Goal: Information Seeking & Learning: Learn about a topic

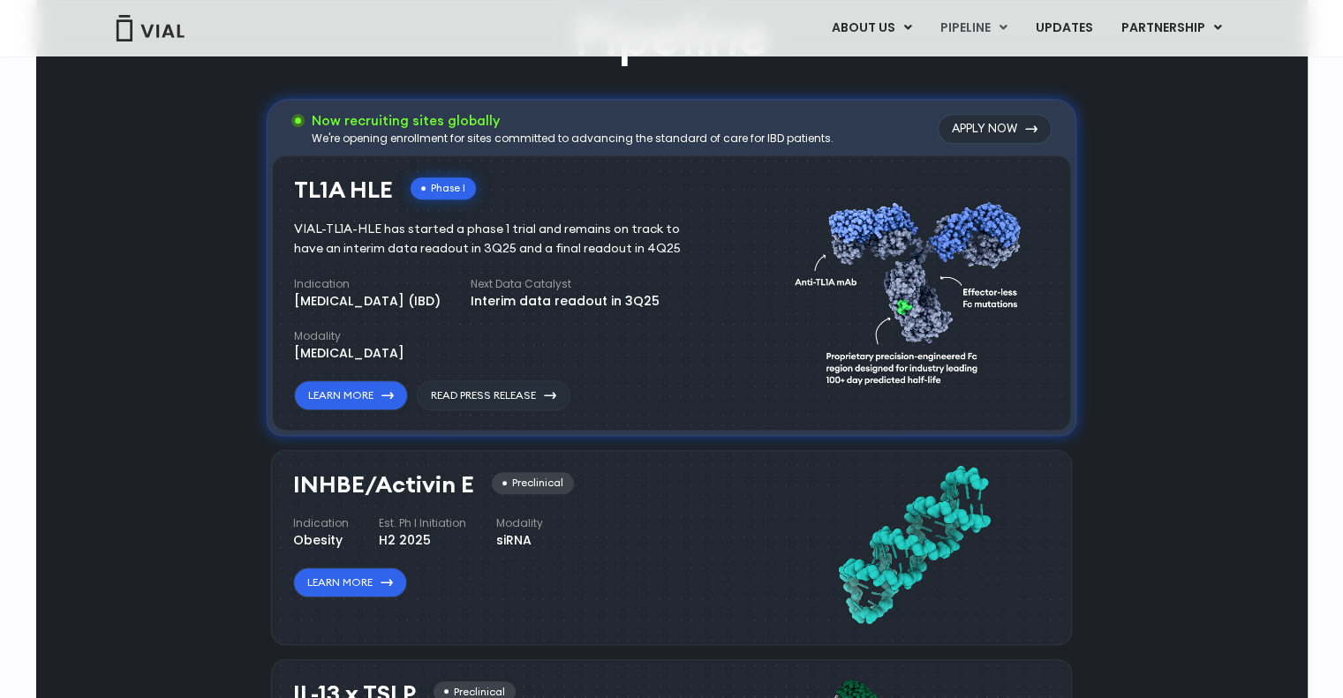
drag, startPoint x: 497, startPoint y: 400, endPoint x: 717, endPoint y: 381, distance: 220.6
click at [717, 382] on div "TL1A HLE Phase I VIAL-TL1A-HLE has started a phase 1 trial and remains on track…" at bounding box center [507, 294] width 427 height 234
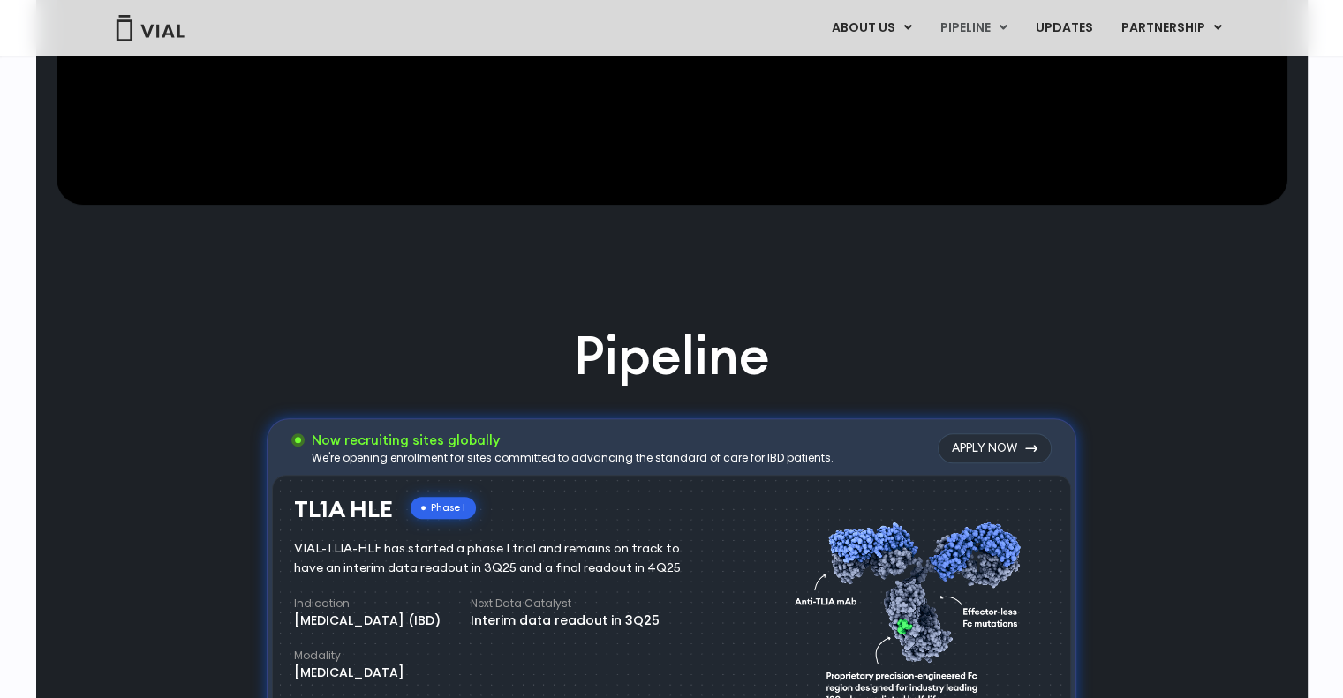
scroll to position [1059, 0]
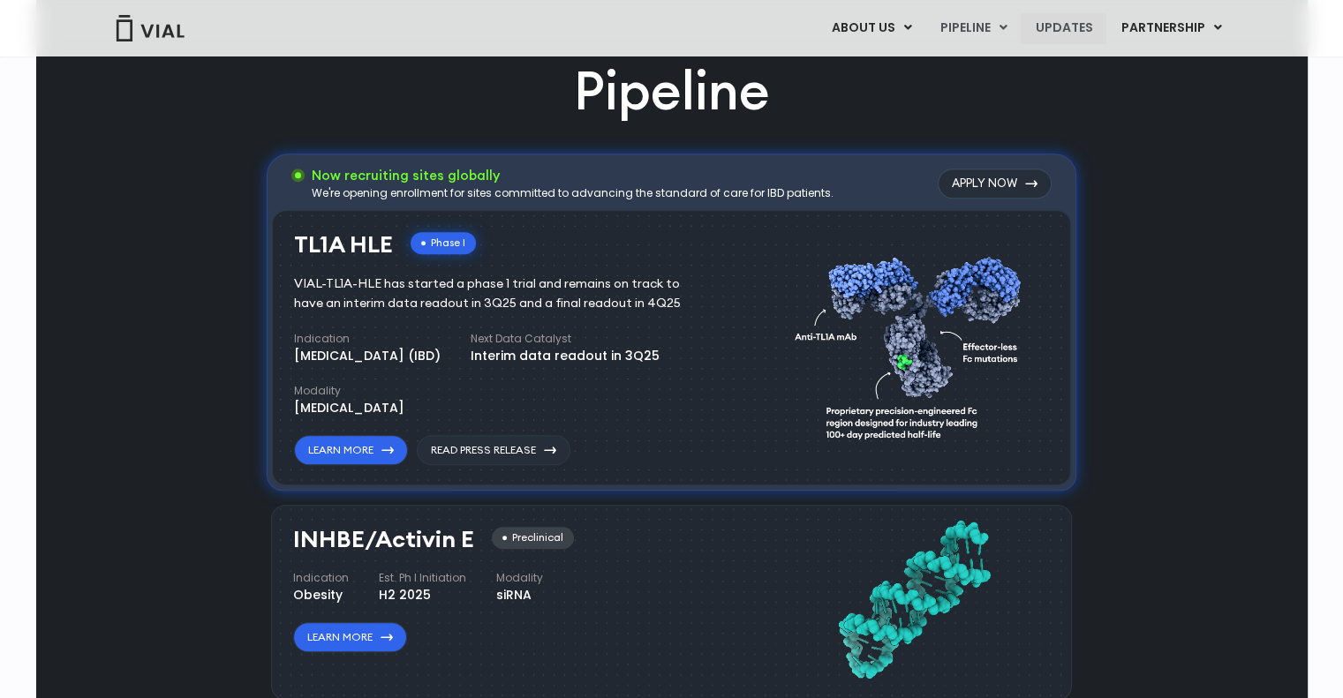
click at [1089, 25] on link "UPDATES" at bounding box center [1063, 28] width 85 height 30
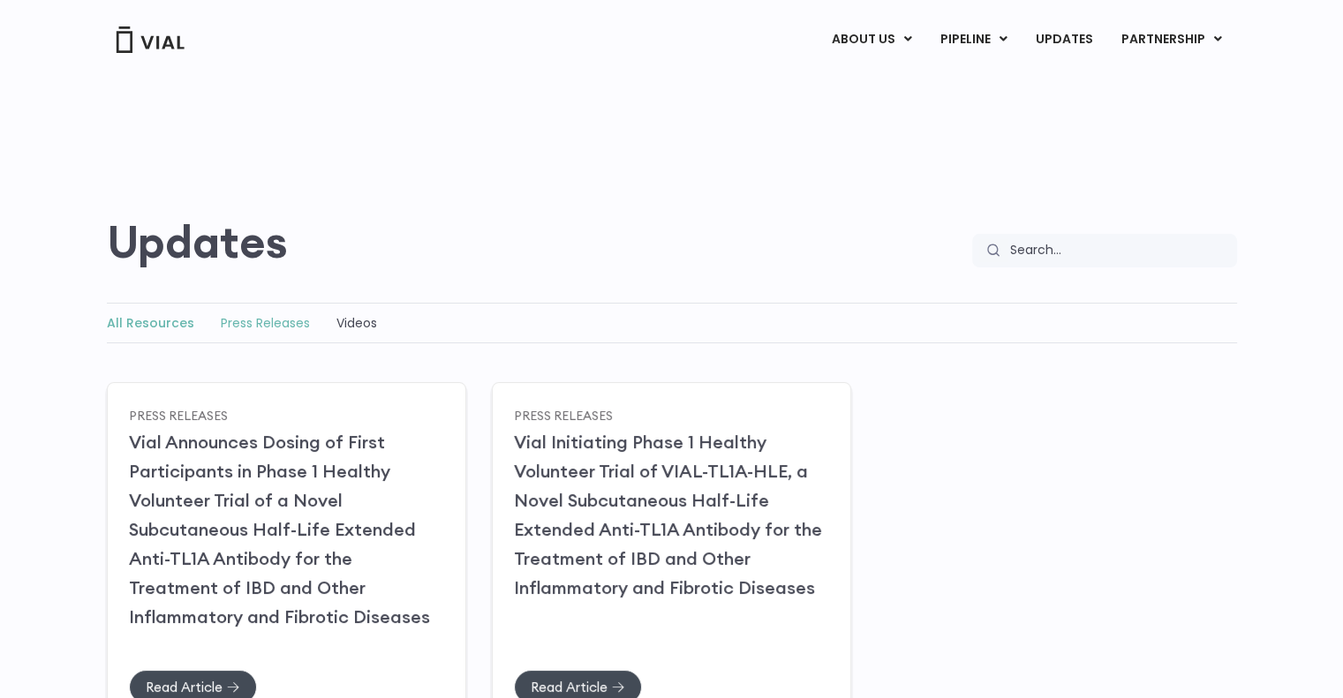
click at [232, 320] on link "Press Releases" at bounding box center [265, 323] width 89 height 18
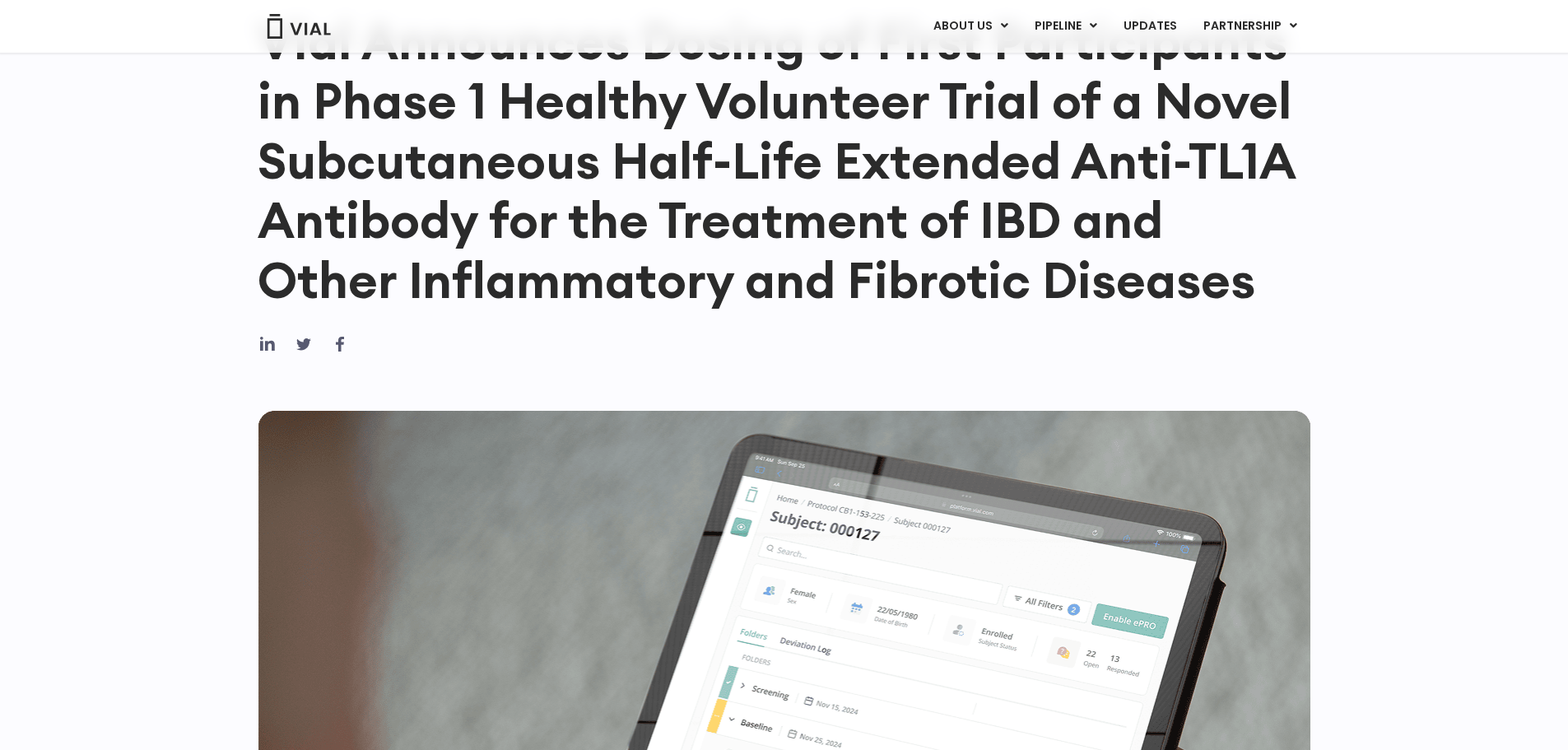
scroll to position [165, 0]
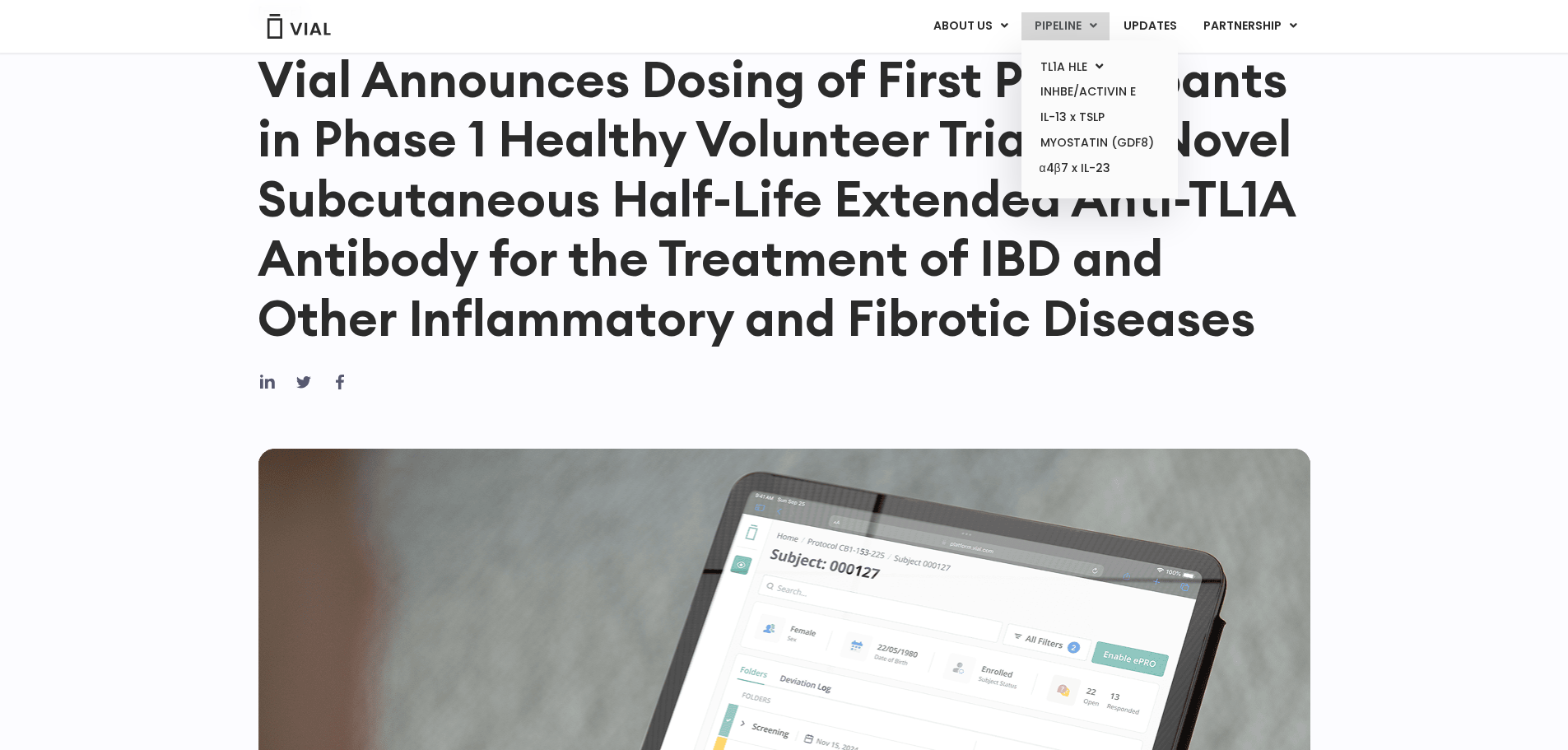
click at [1065, 33] on link "PIPELINE" at bounding box center [1066, 26] width 88 height 28
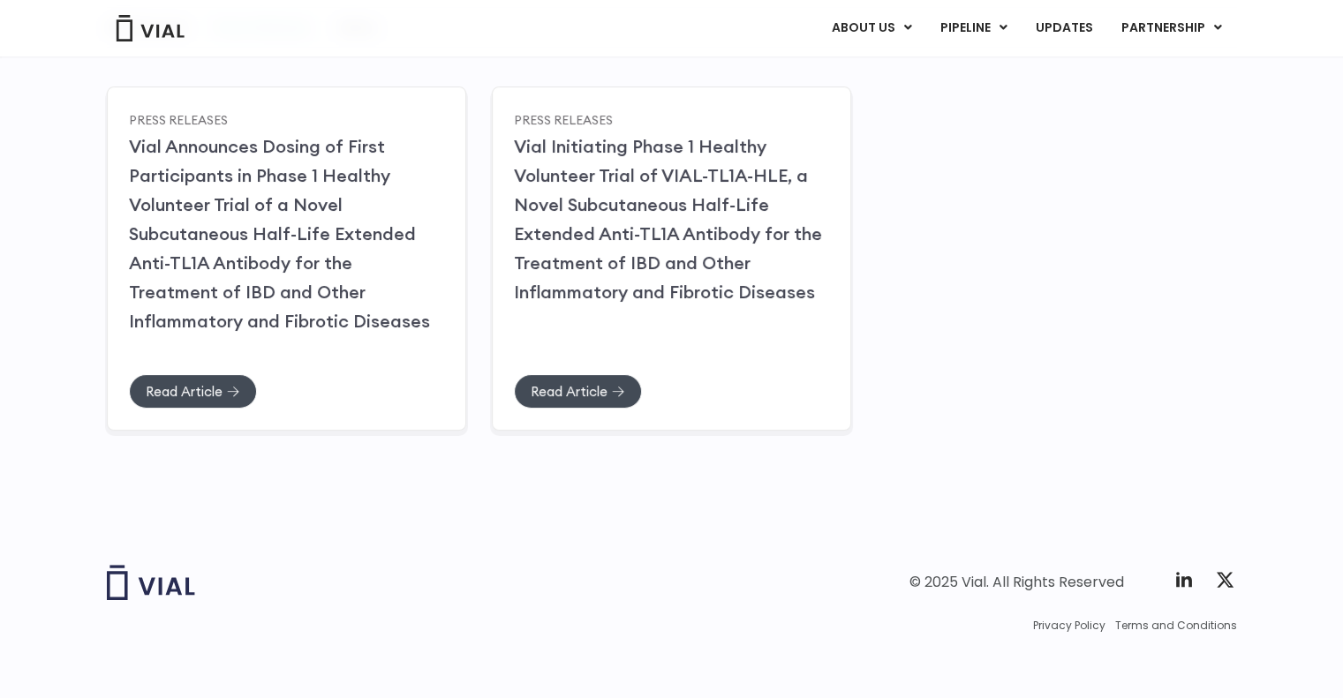
scroll to position [286, 0]
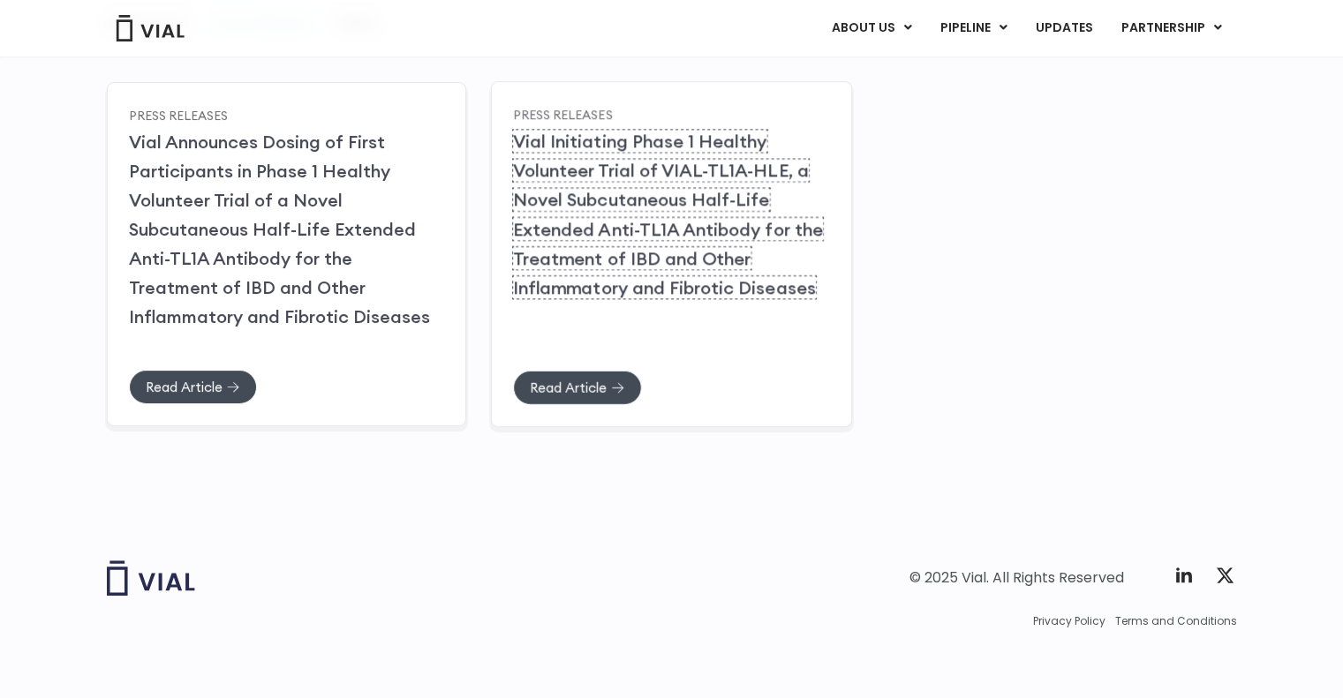
click at [660, 186] on link "Vial Initiating Phase 1 Healthy Volunteer Trial of VIAL-TL1A-HLE, a Novel Subcu…" at bounding box center [668, 214] width 310 height 169
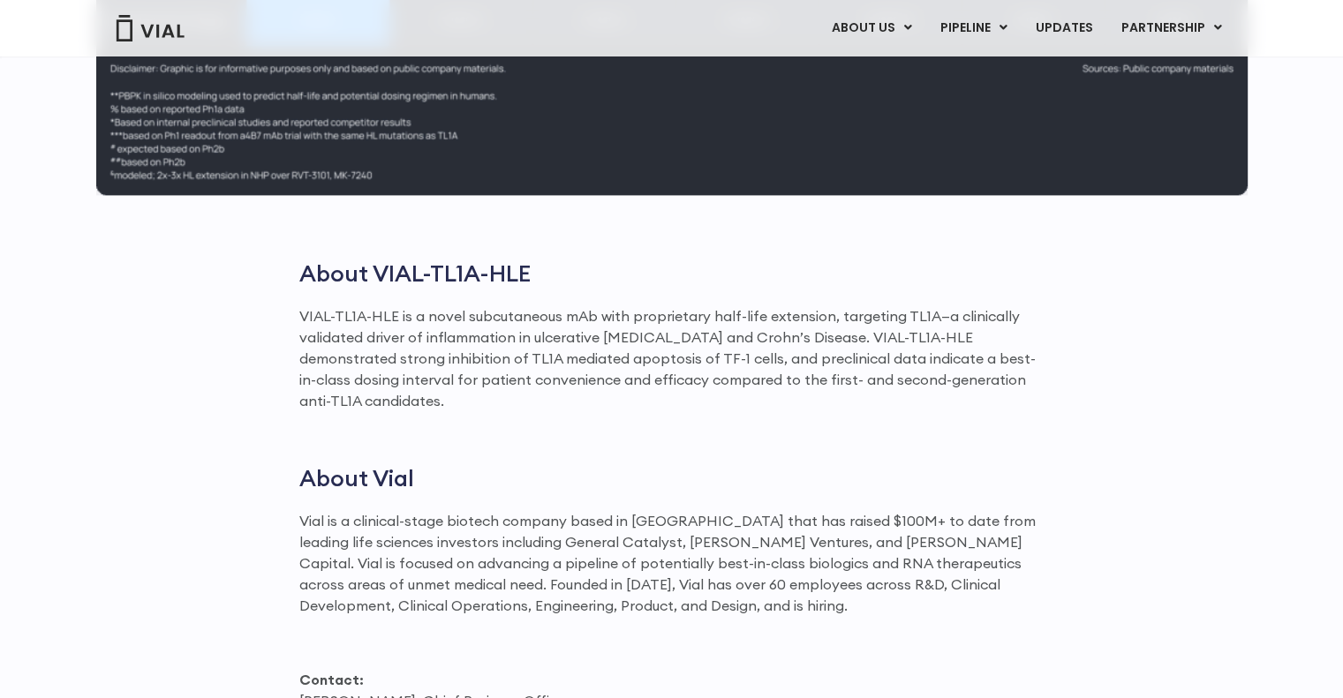
scroll to position [2384, 0]
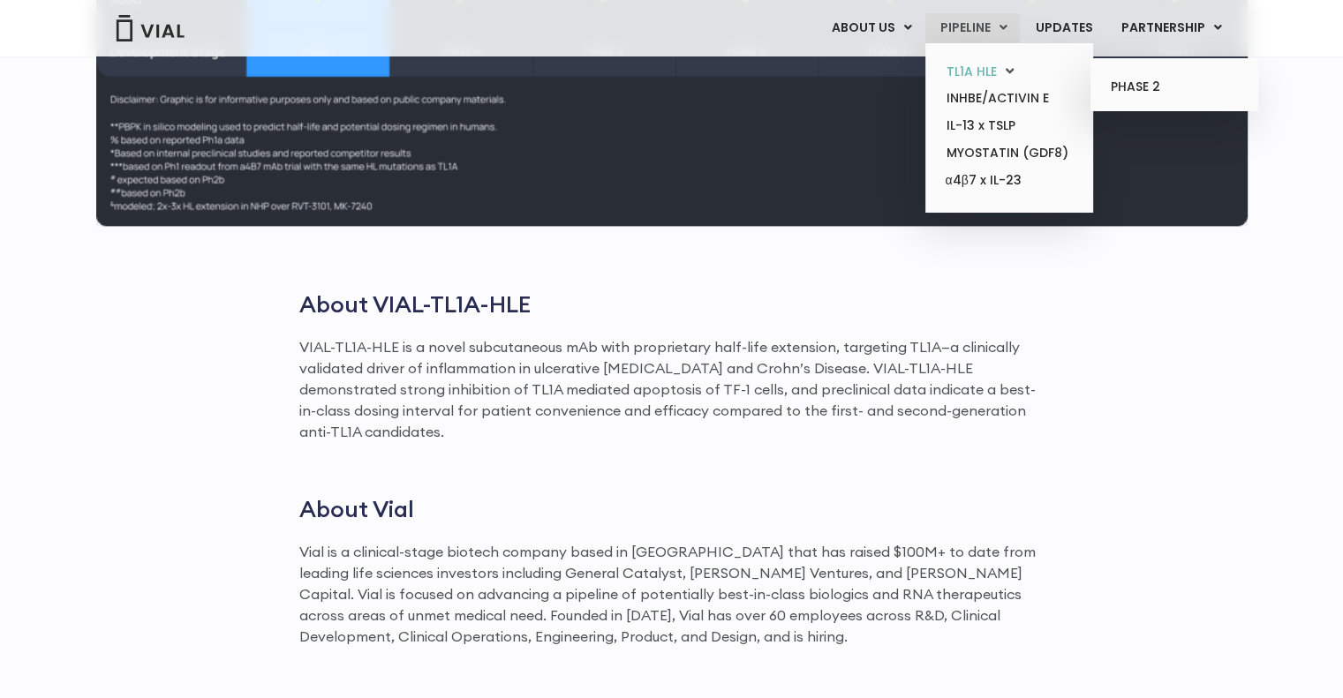
click at [1013, 72] on icon at bounding box center [1009, 70] width 8 height 13
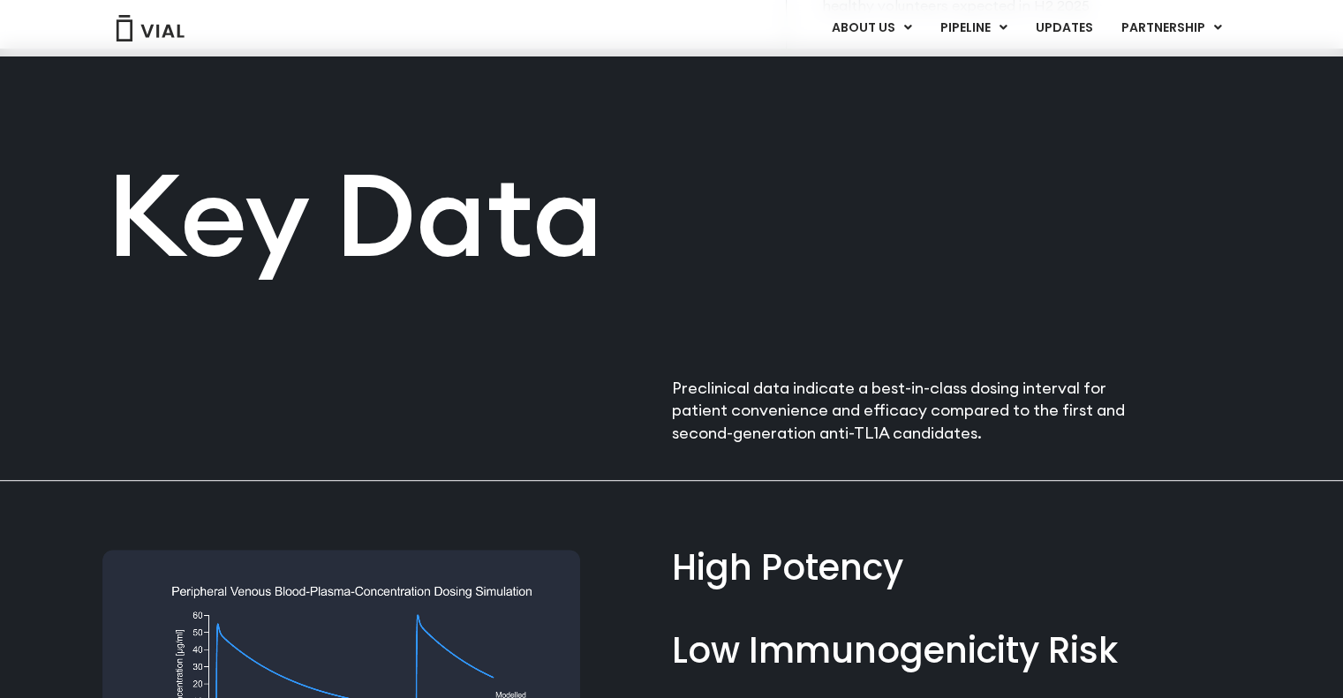
scroll to position [883, 0]
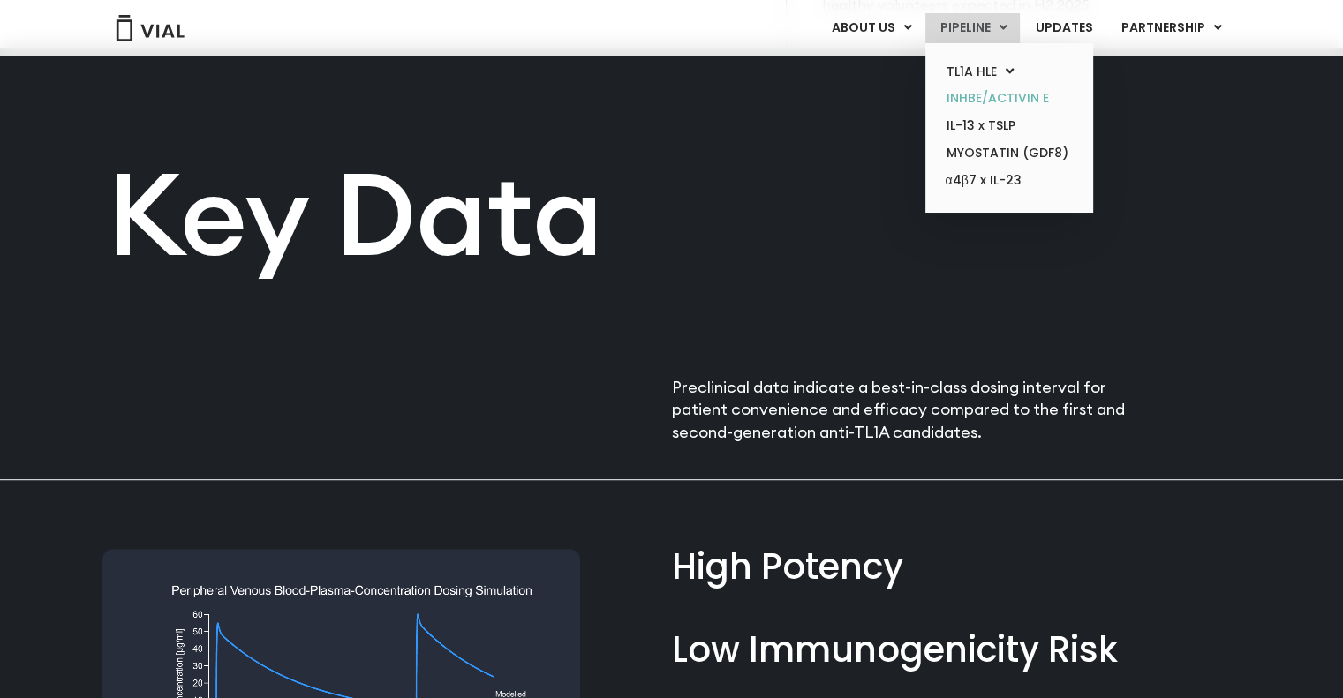
click at [982, 92] on link "INHBE/ACTIVIN E" at bounding box center [1008, 98] width 155 height 27
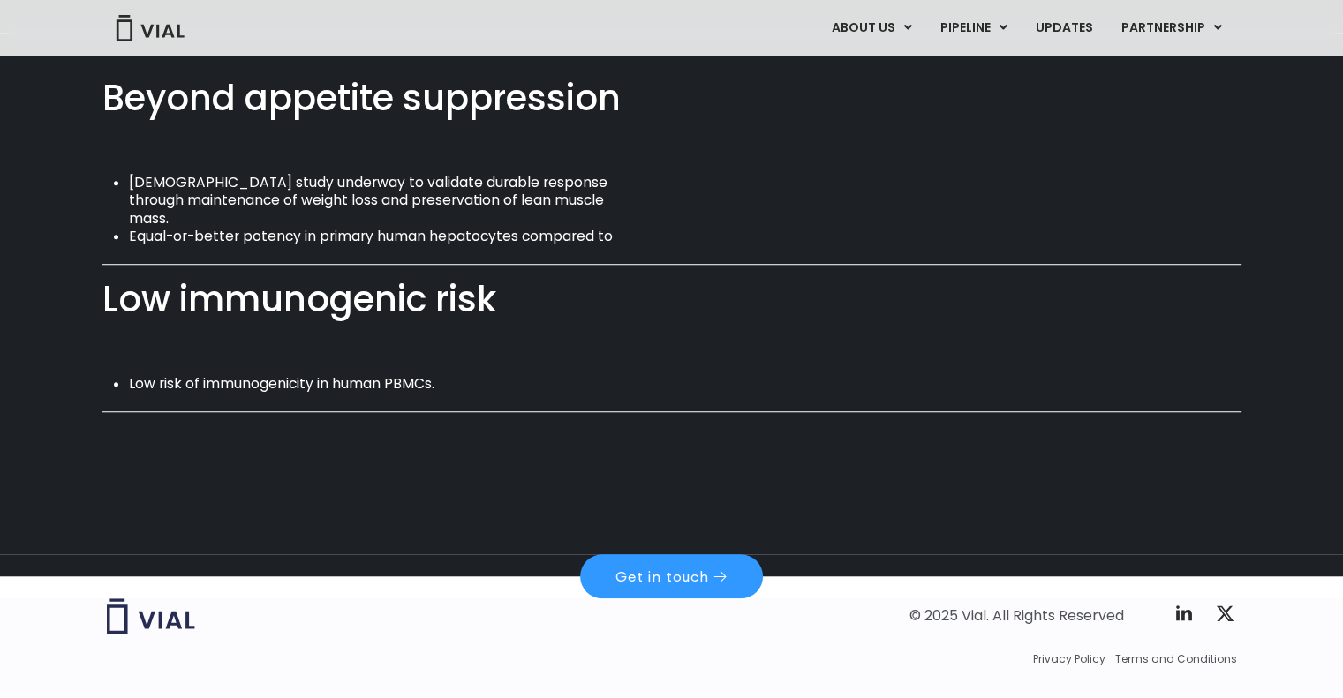
scroll to position [1257, 0]
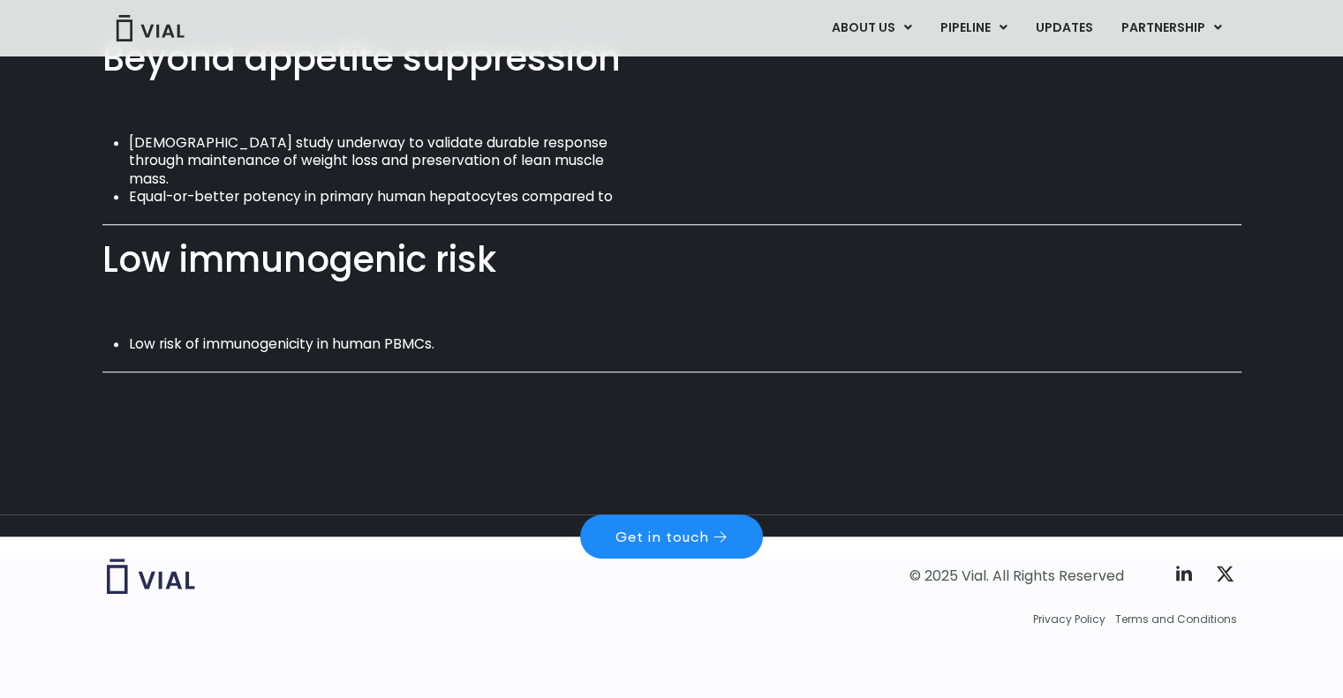
click at [691, 533] on span "Get in touch" at bounding box center [662, 537] width 94 height 14
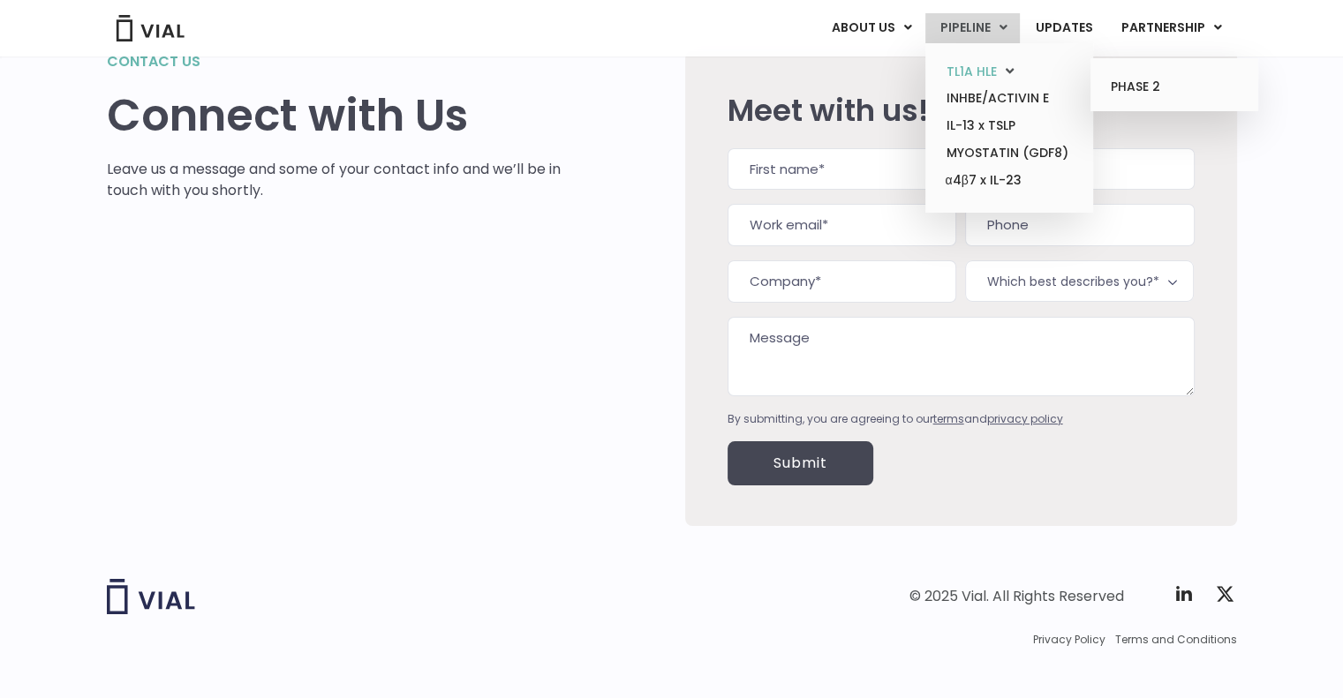
click at [976, 80] on link "TL1A HLE" at bounding box center [1008, 71] width 155 height 27
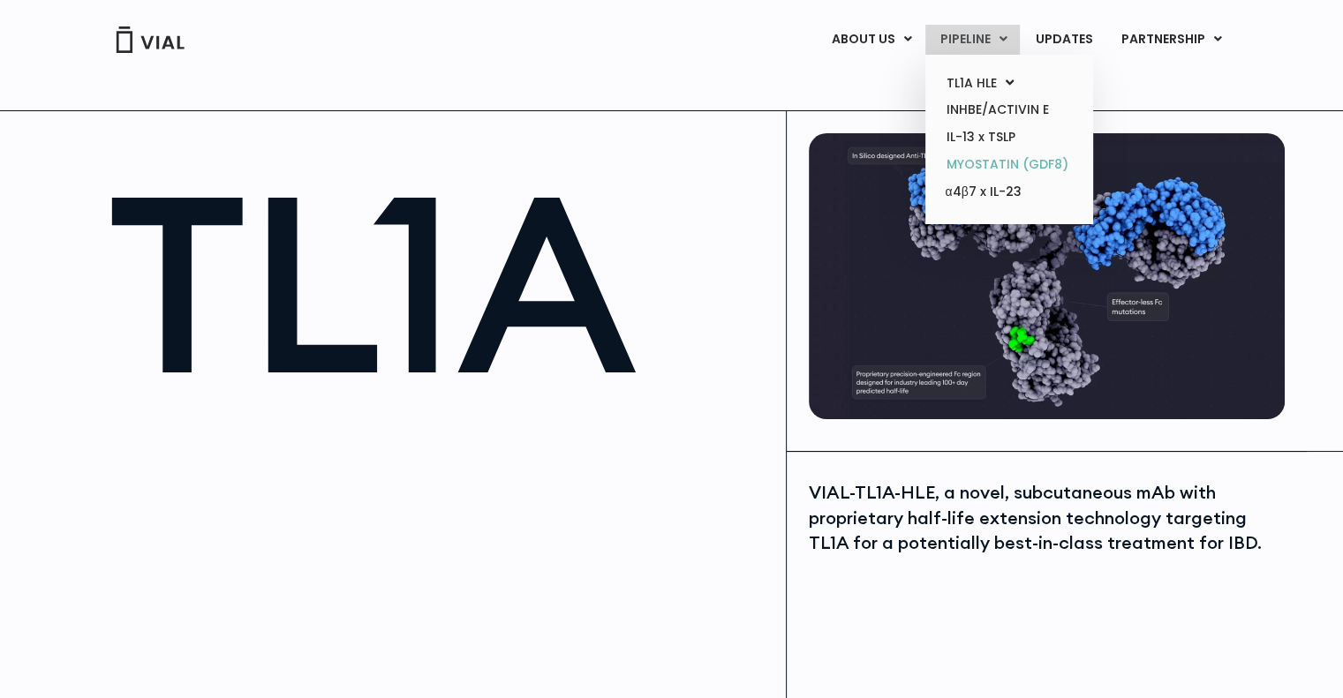
click at [993, 158] on link "MYOSTATIN (GDF8)" at bounding box center [1008, 164] width 155 height 27
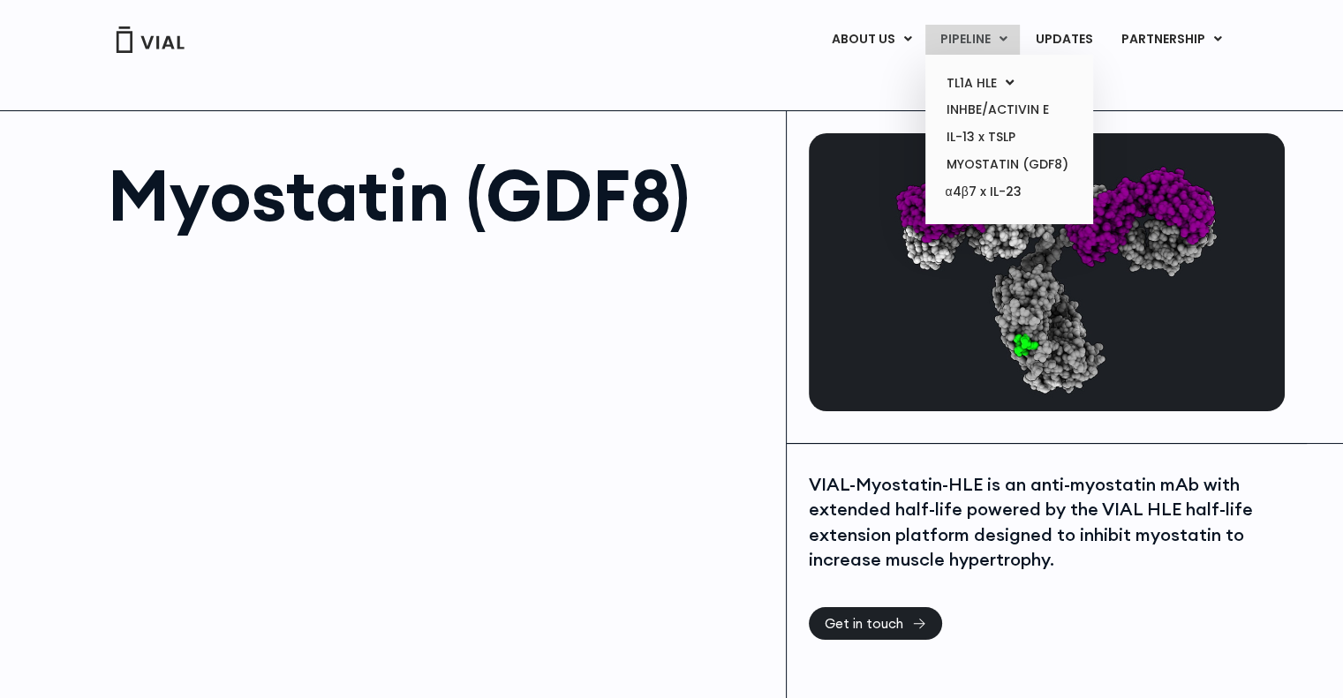
drag, startPoint x: 1006, startPoint y: 30, endPoint x: 999, endPoint y: 43, distance: 15.0
click at [1006, 30] on link "PIPELINE" at bounding box center [972, 40] width 94 height 30
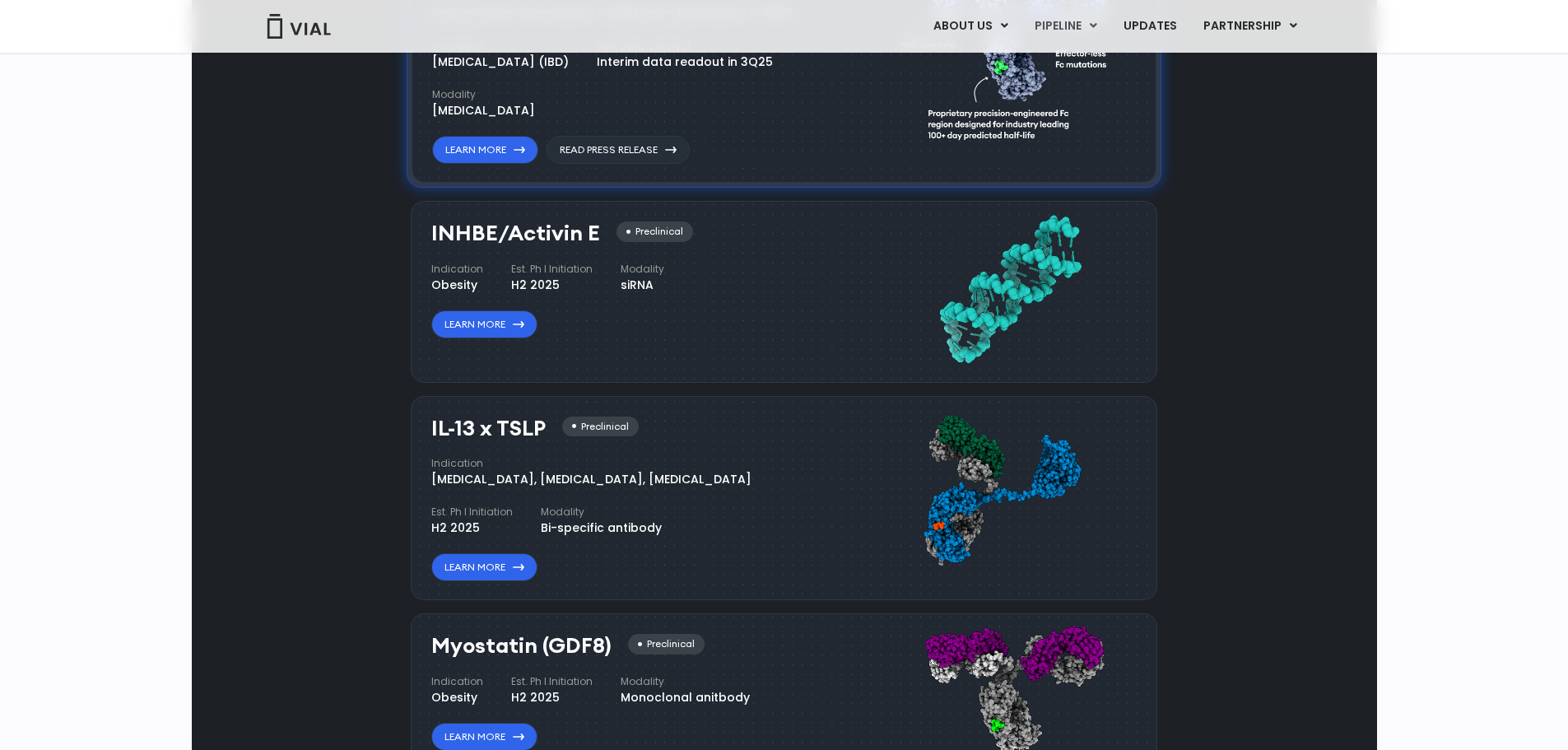
scroll to position [1098, 0]
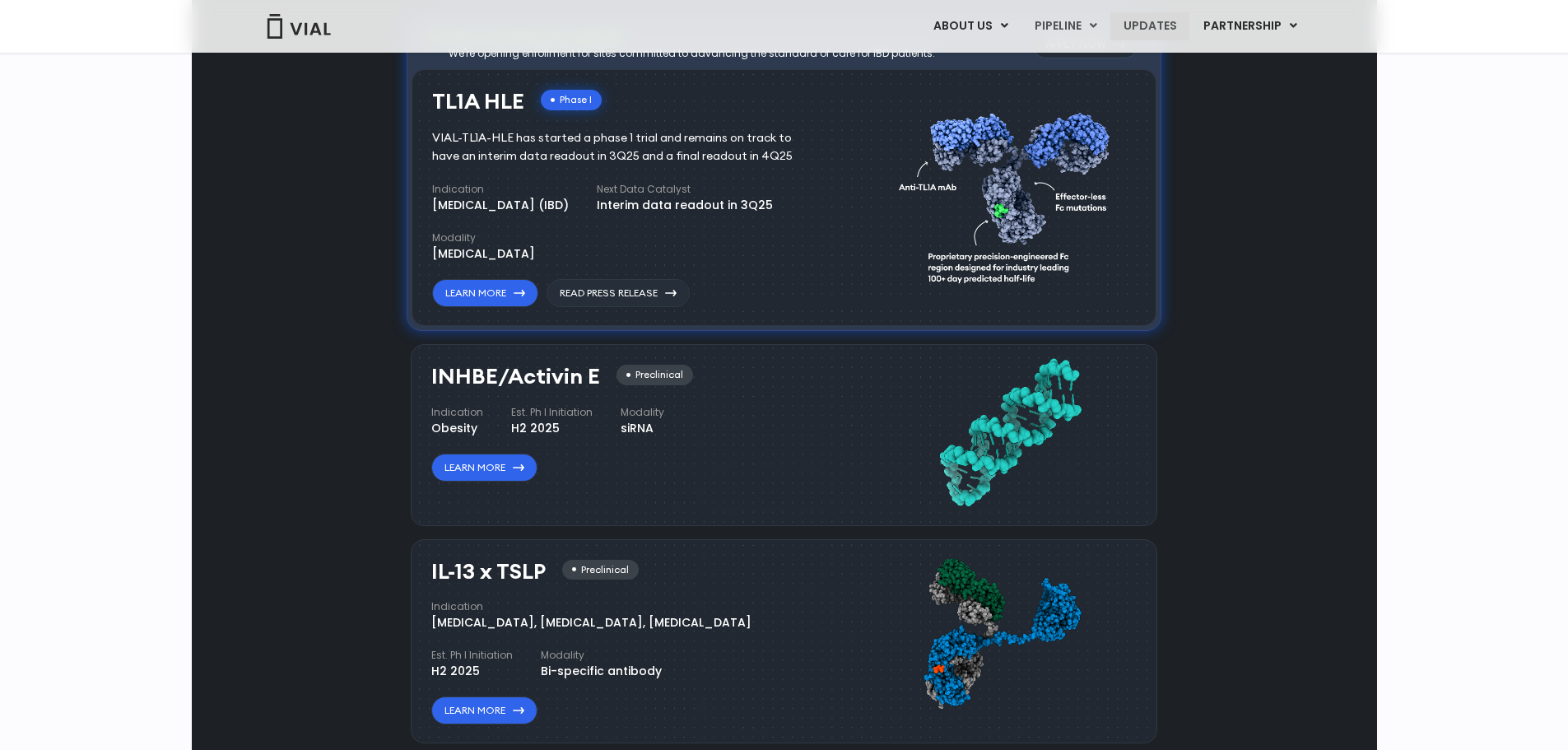
click at [1125, 35] on link "UPDATES" at bounding box center [1149, 26] width 79 height 28
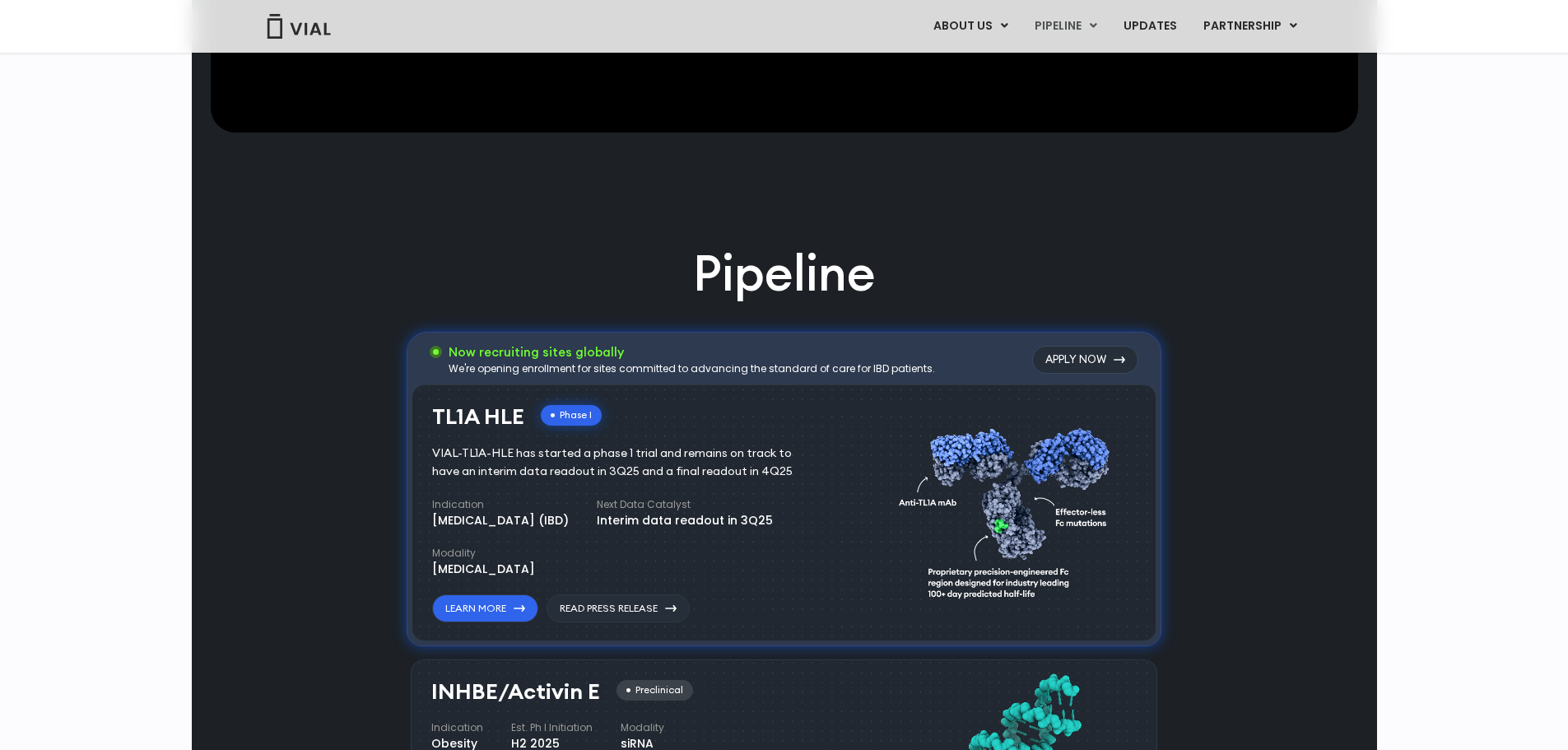
scroll to position [1071, 0]
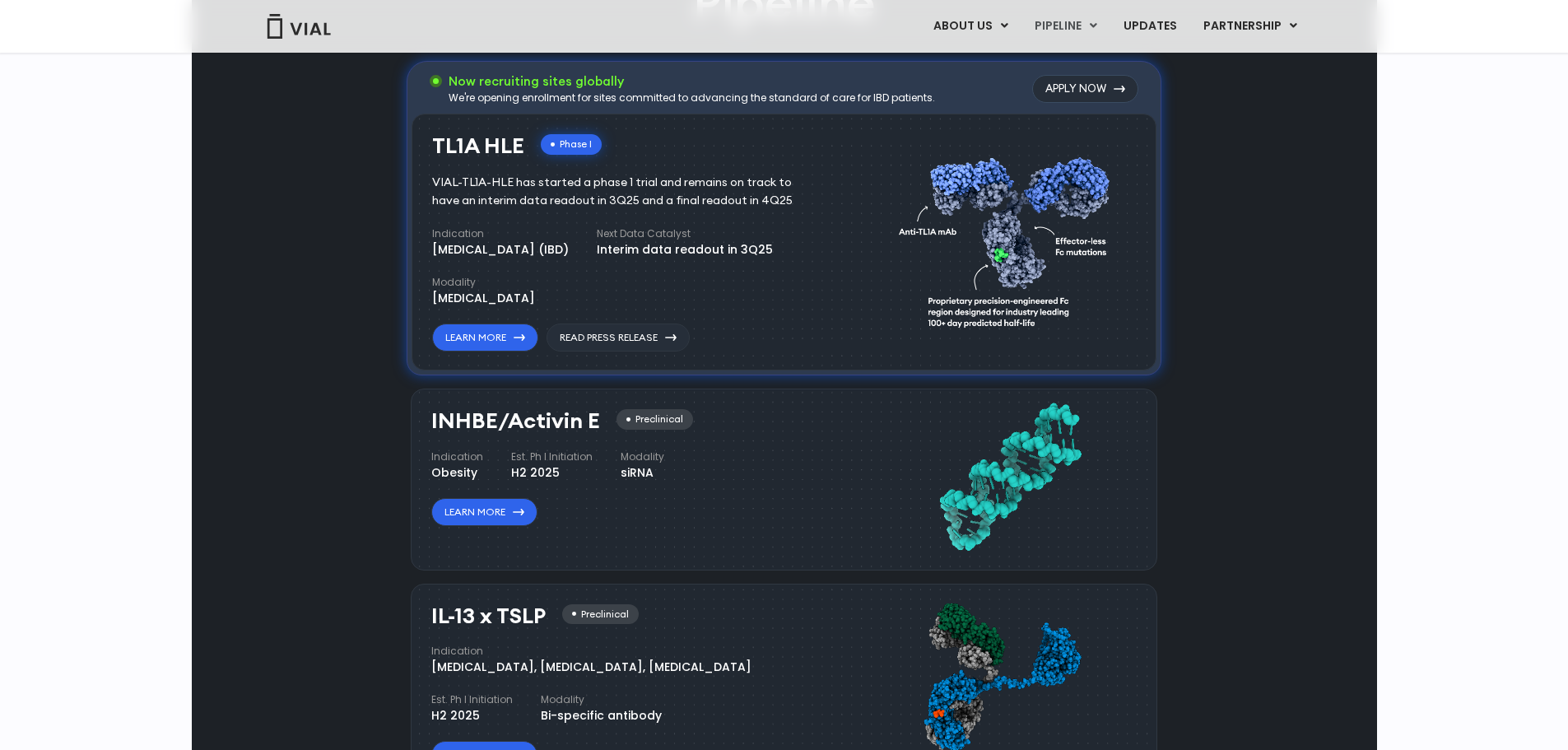
drag, startPoint x: 683, startPoint y: 428, endPoint x: 833, endPoint y: 438, distance: 150.3
click at [833, 353] on div "TL1A HLE Phase I VIAL-TL1A-HLE has started a phase 1 trial and remains on track…" at bounding box center [653, 239] width 440 height 227
click at [504, 352] on link "Learn More" at bounding box center [486, 338] width 106 height 28
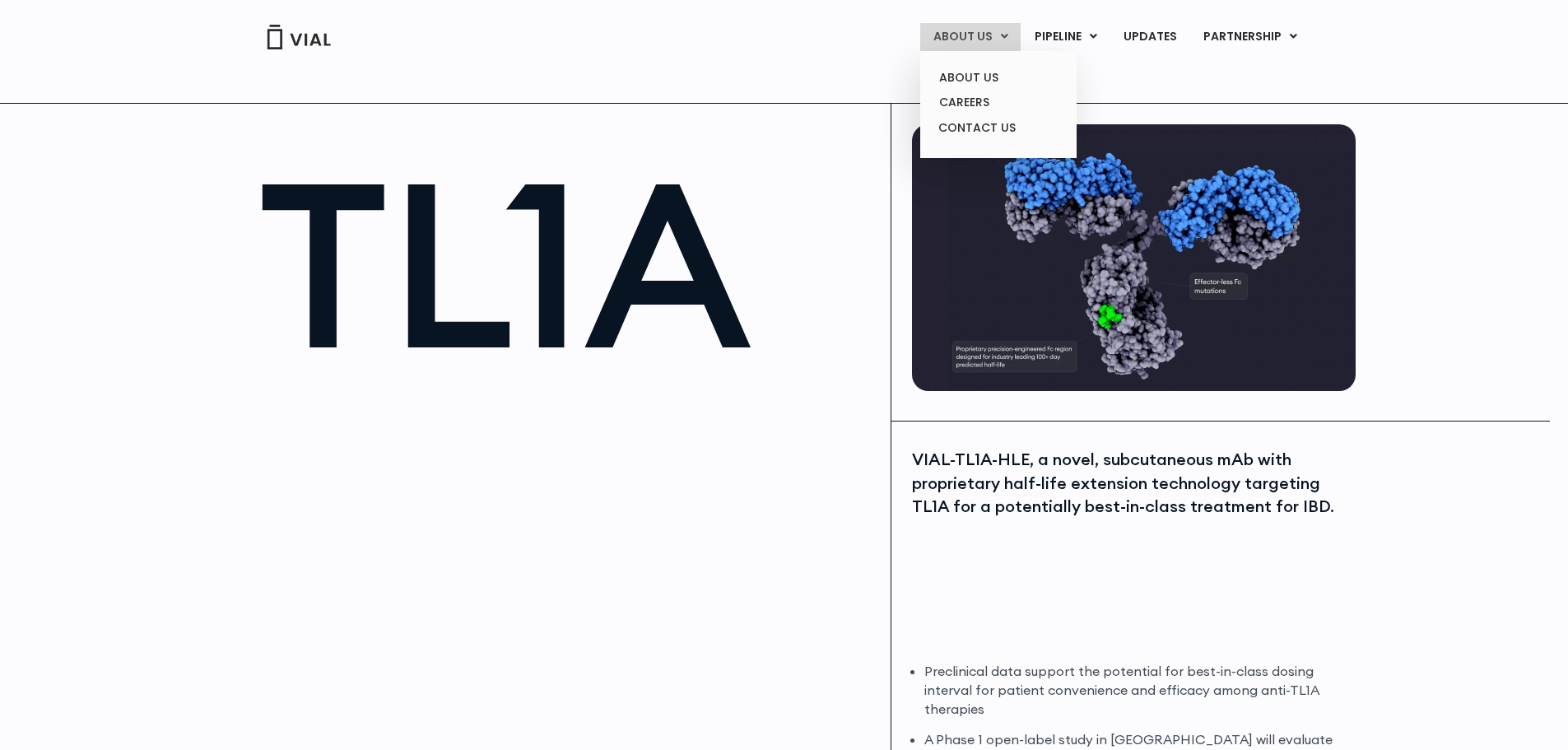
click at [990, 37] on link "ABOUT US" at bounding box center [970, 37] width 101 height 28
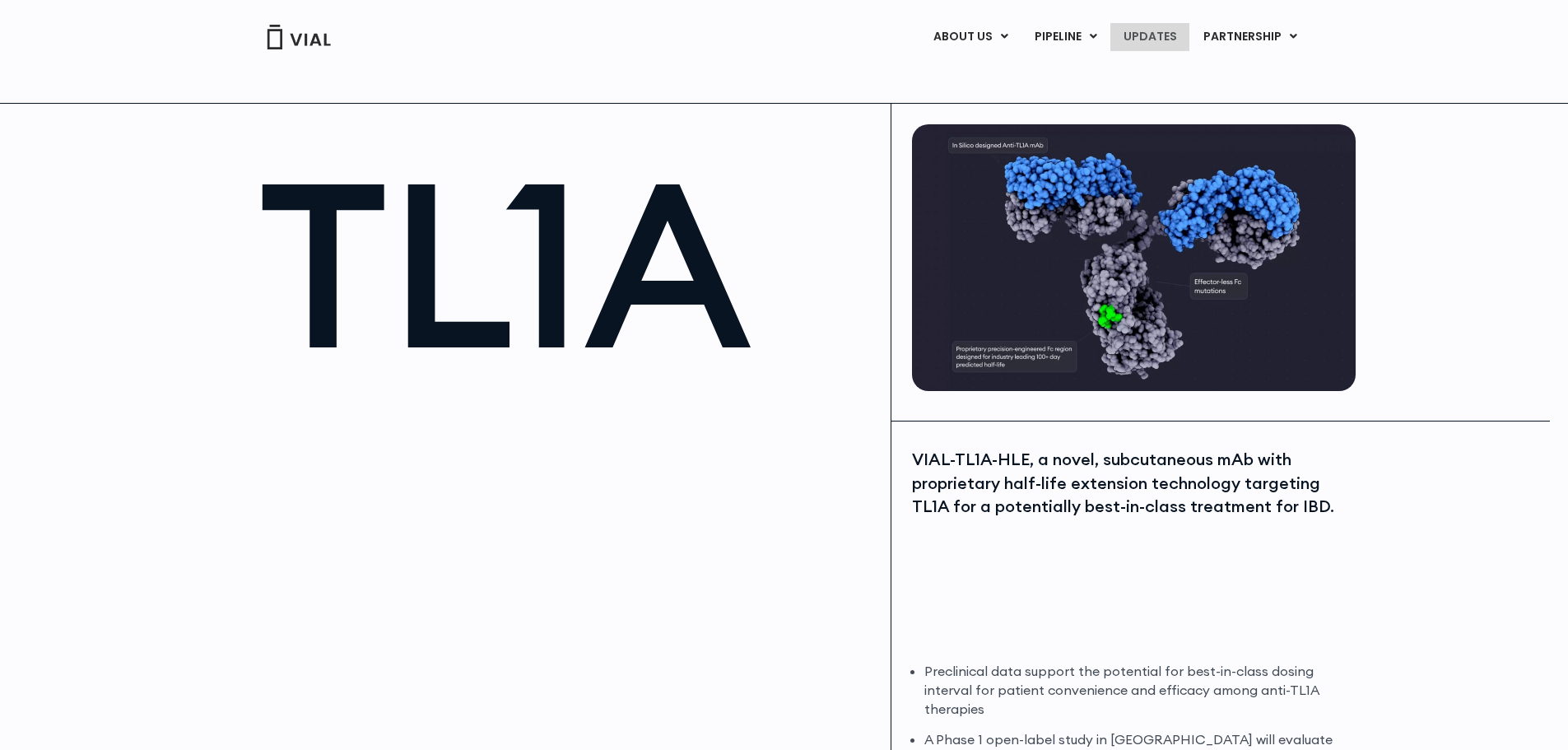
click at [1144, 46] on link "UPDATES" at bounding box center [1149, 37] width 79 height 28
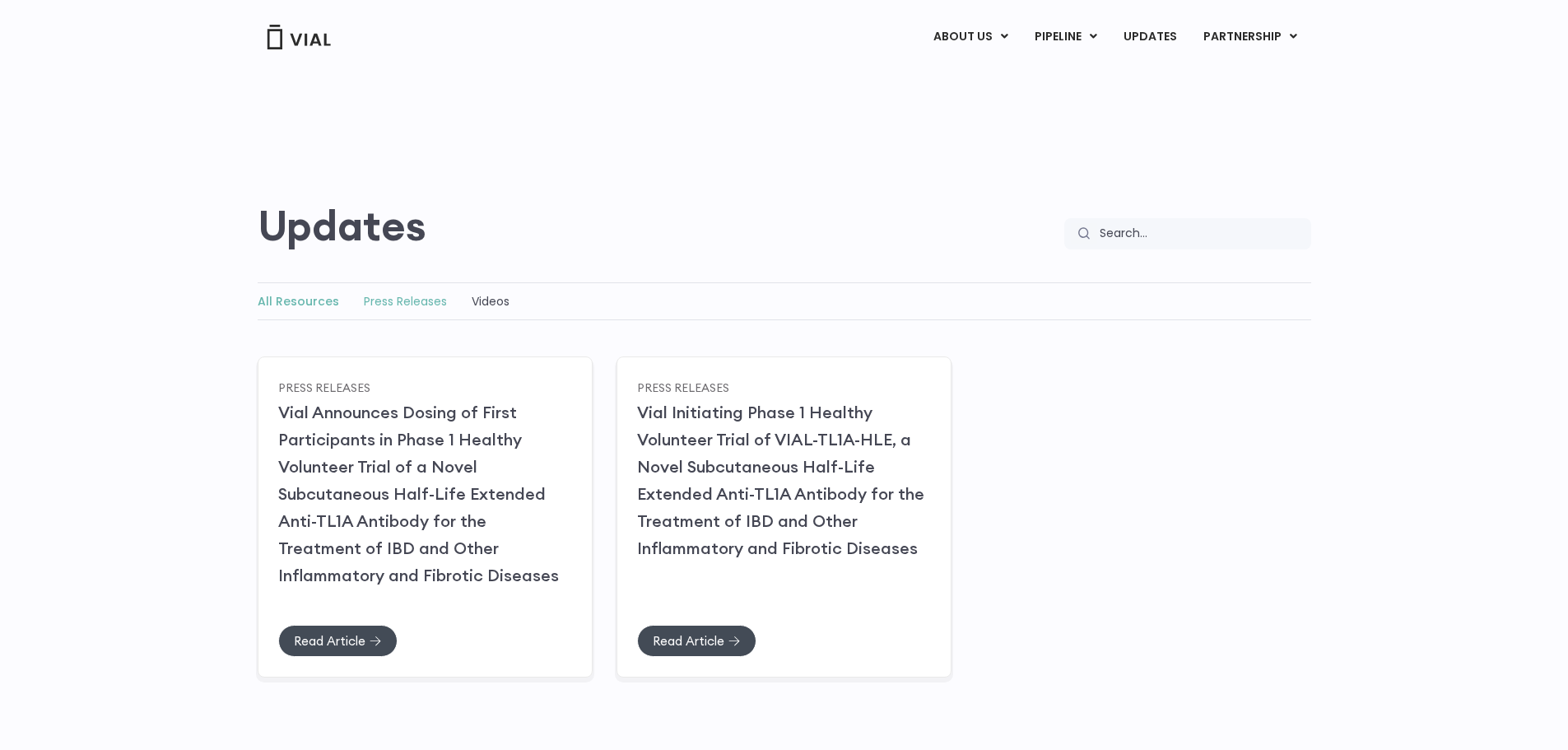
click at [390, 294] on link "Press Releases" at bounding box center [405, 301] width 83 height 17
click at [1257, 25] on link "PARTNERSHIP" at bounding box center [1250, 37] width 120 height 28
click at [1224, 74] on link "LICENSING" at bounding box center [1231, 78] width 144 height 26
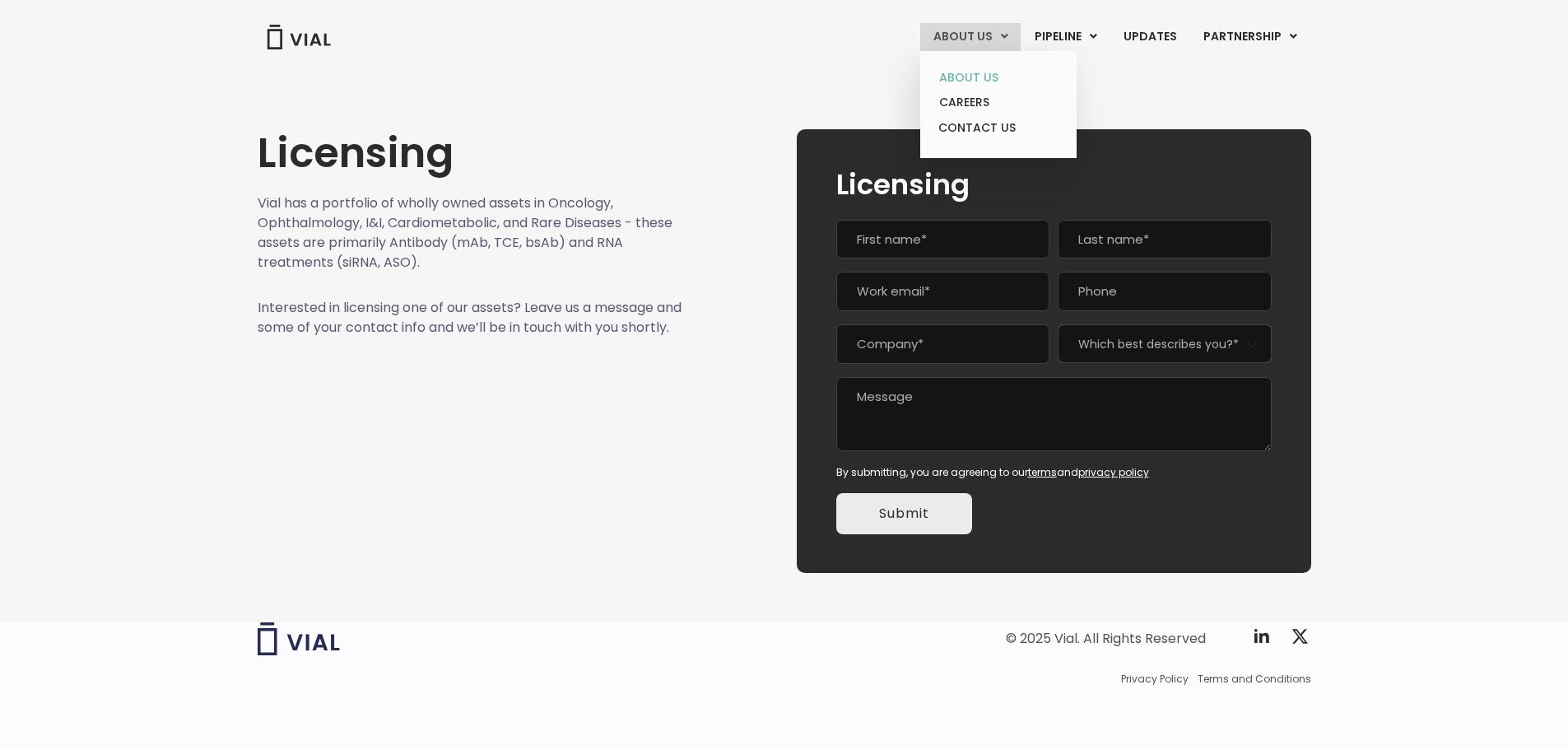
click at [956, 85] on link "ABOUT US" at bounding box center [997, 77] width 144 height 25
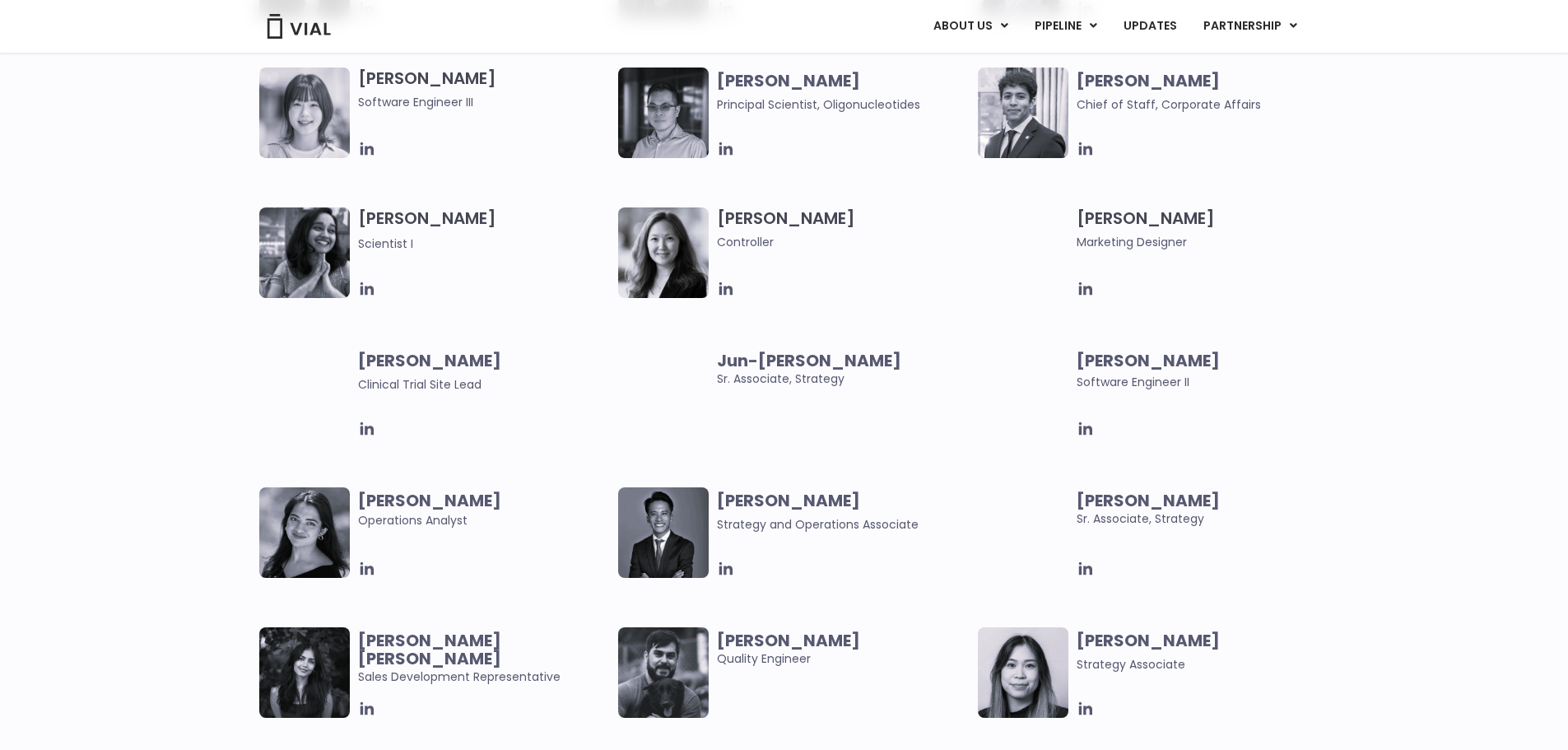
scroll to position [2882, 0]
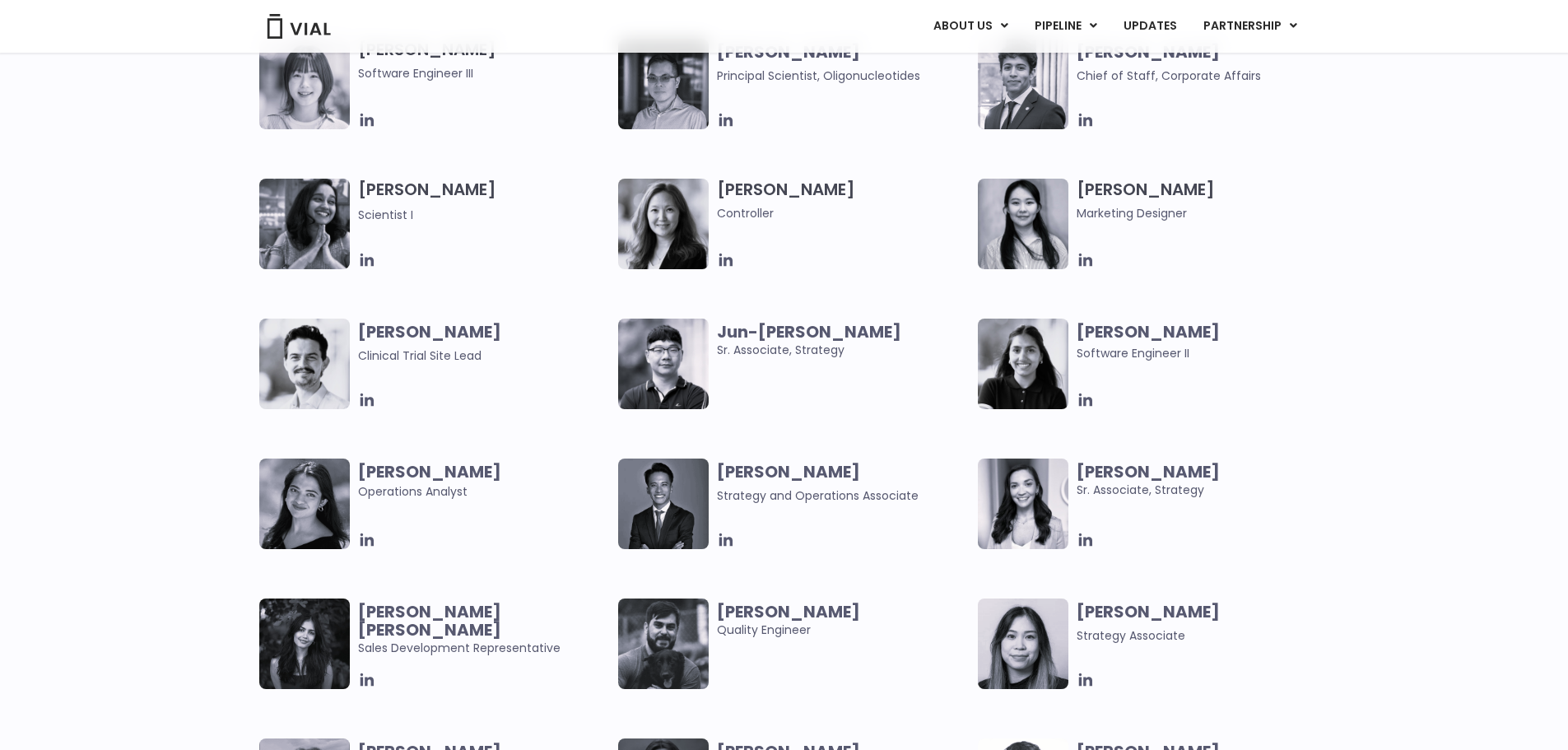
click at [687, 517] on img at bounding box center [663, 504] width 90 height 90
click at [747, 468] on b "Urann Chan" at bounding box center [789, 472] width 144 height 23
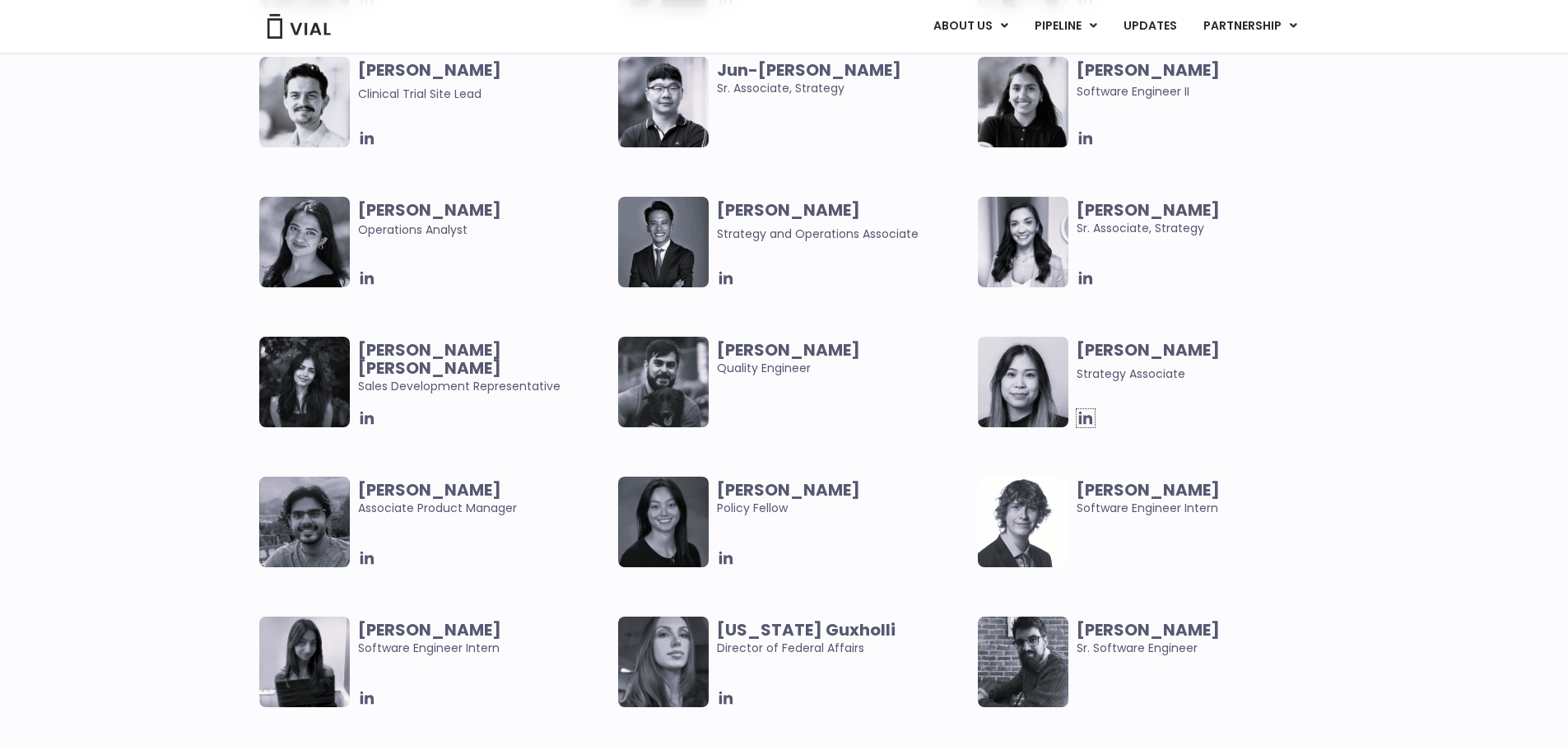
scroll to position [3130, 0]
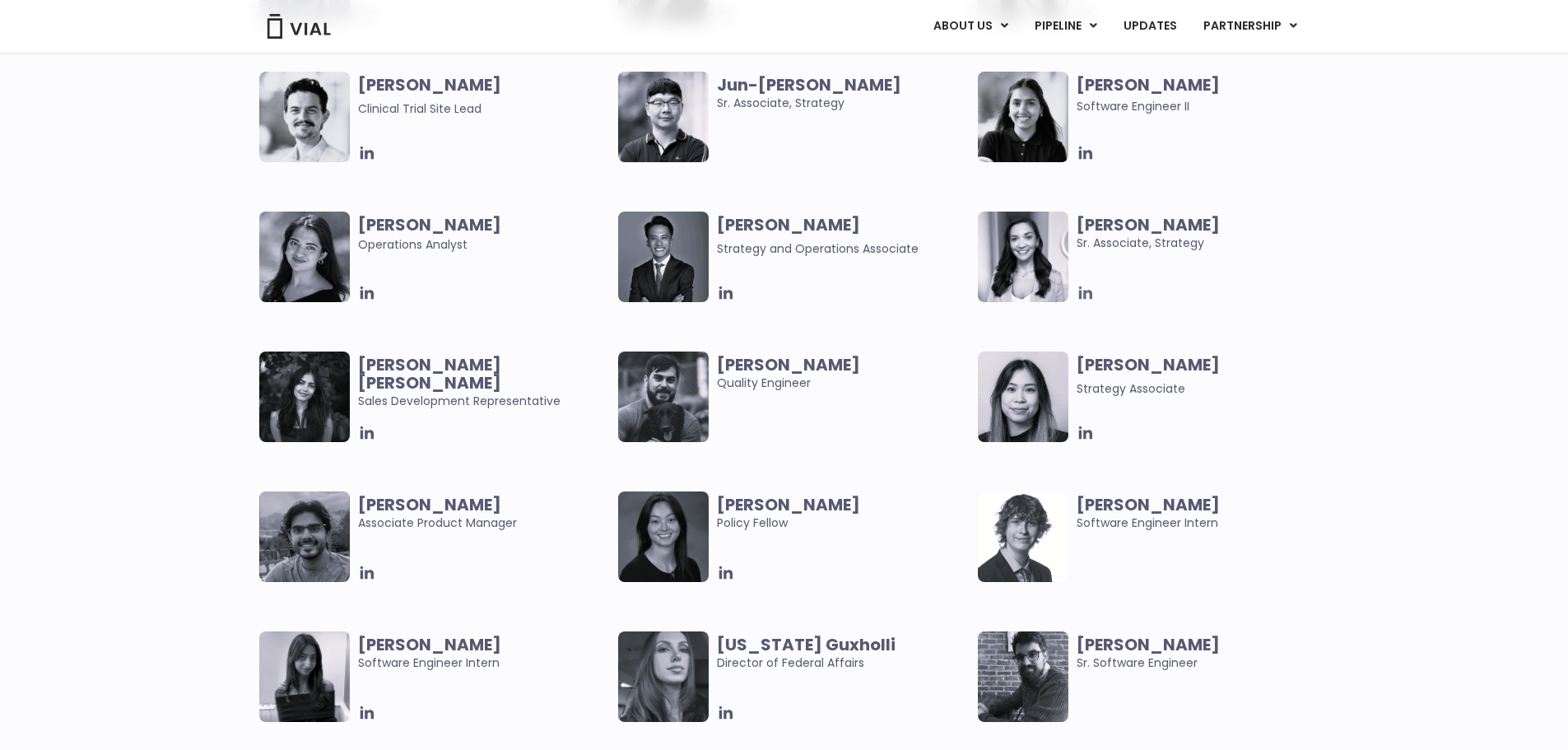
click at [1085, 287] on icon at bounding box center [1085, 293] width 18 height 18
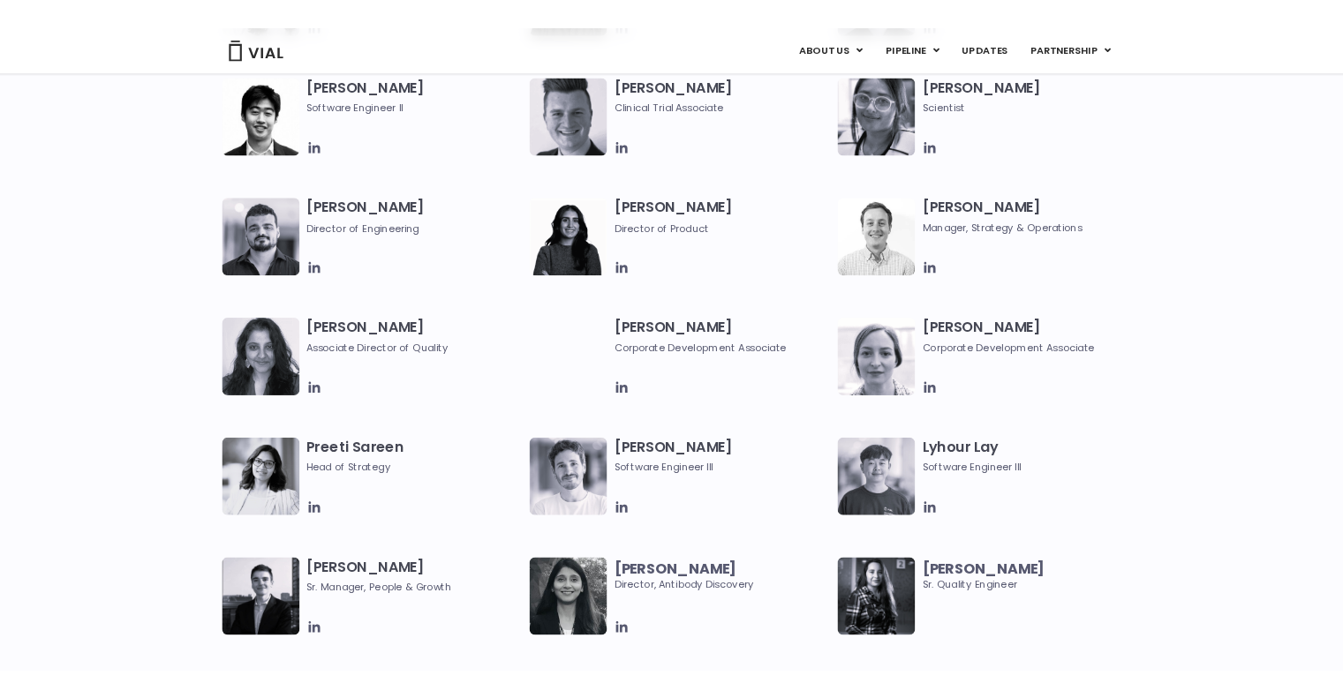
scroll to position [2119, 0]
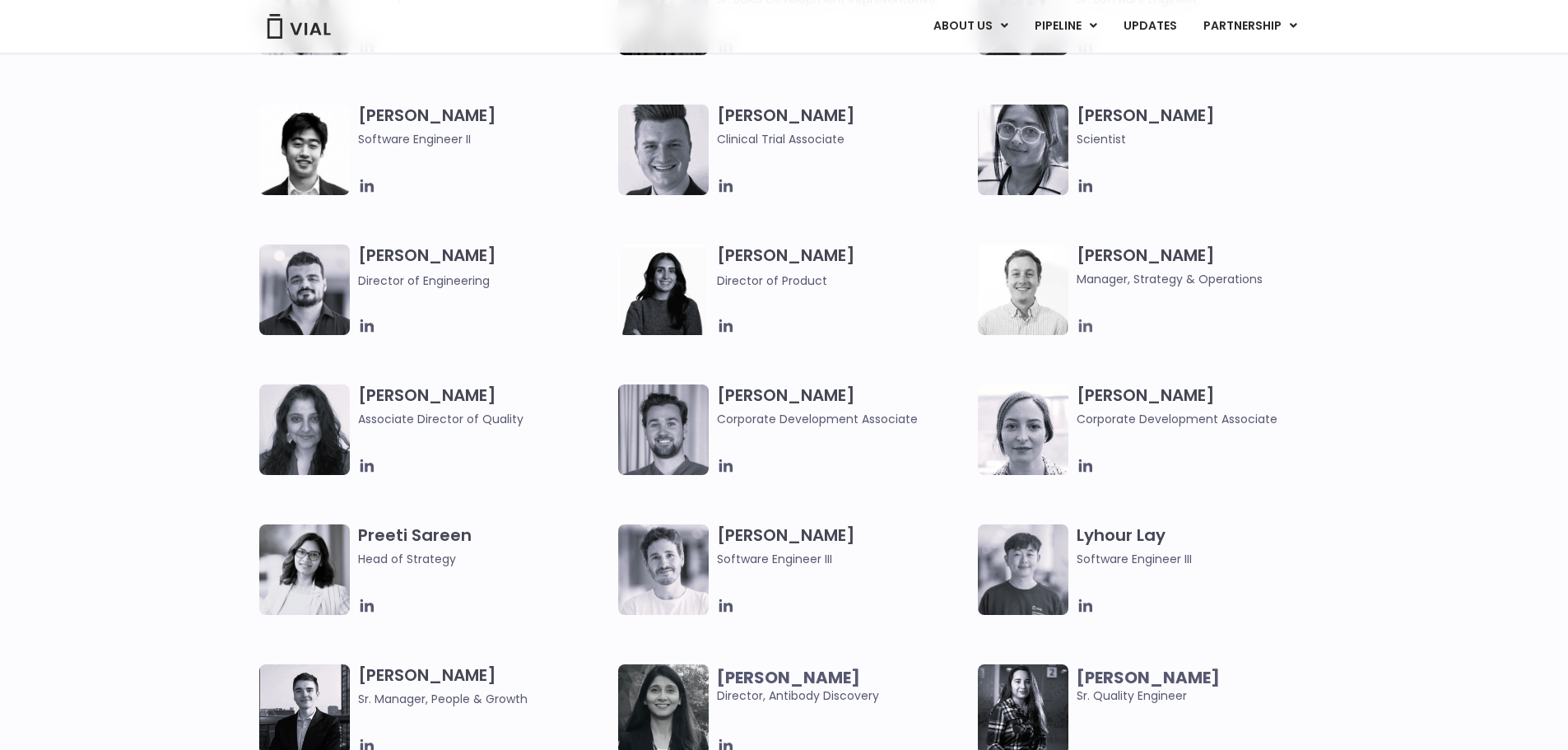
click at [1082, 322] on icon at bounding box center [1085, 326] width 18 height 18
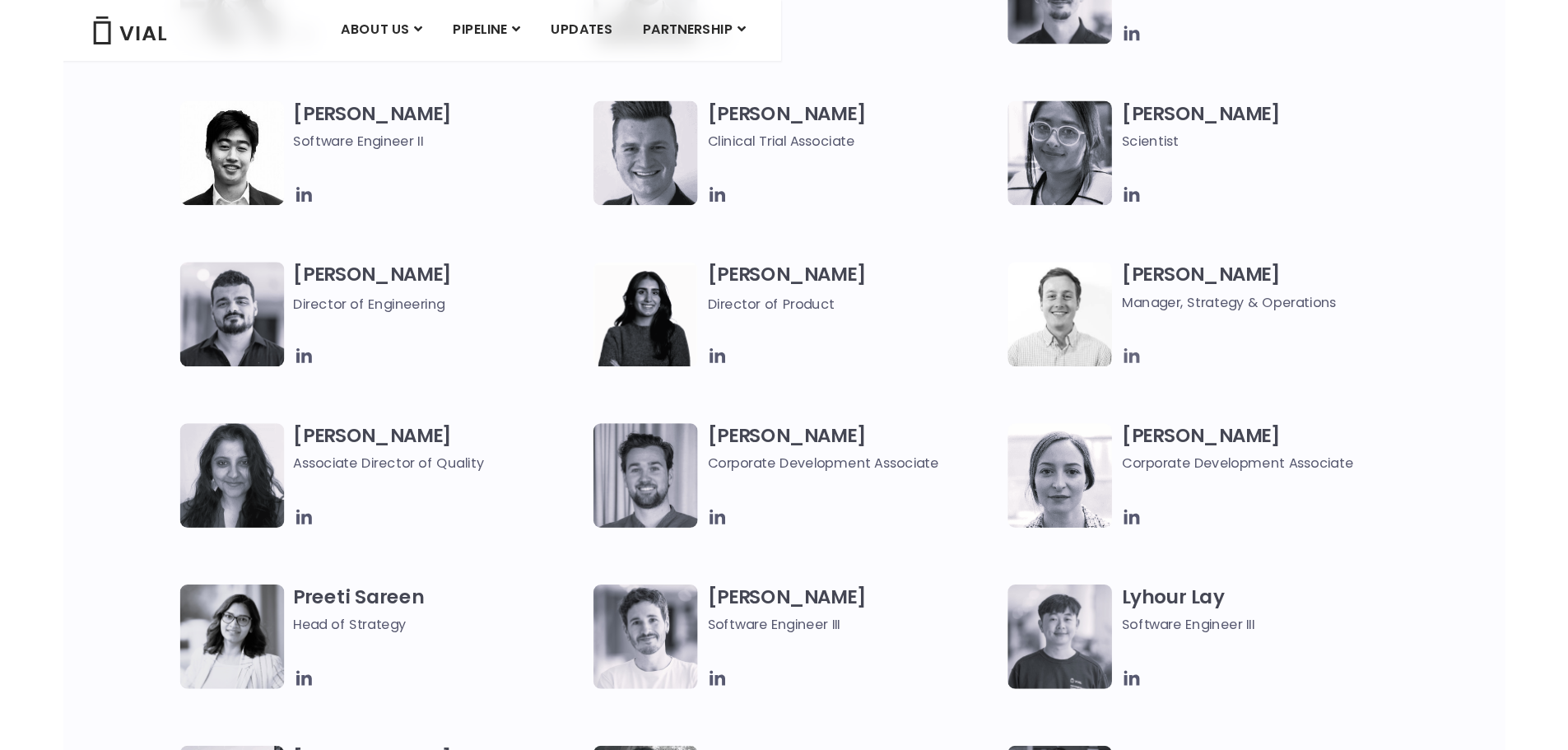
scroll to position [1855, 0]
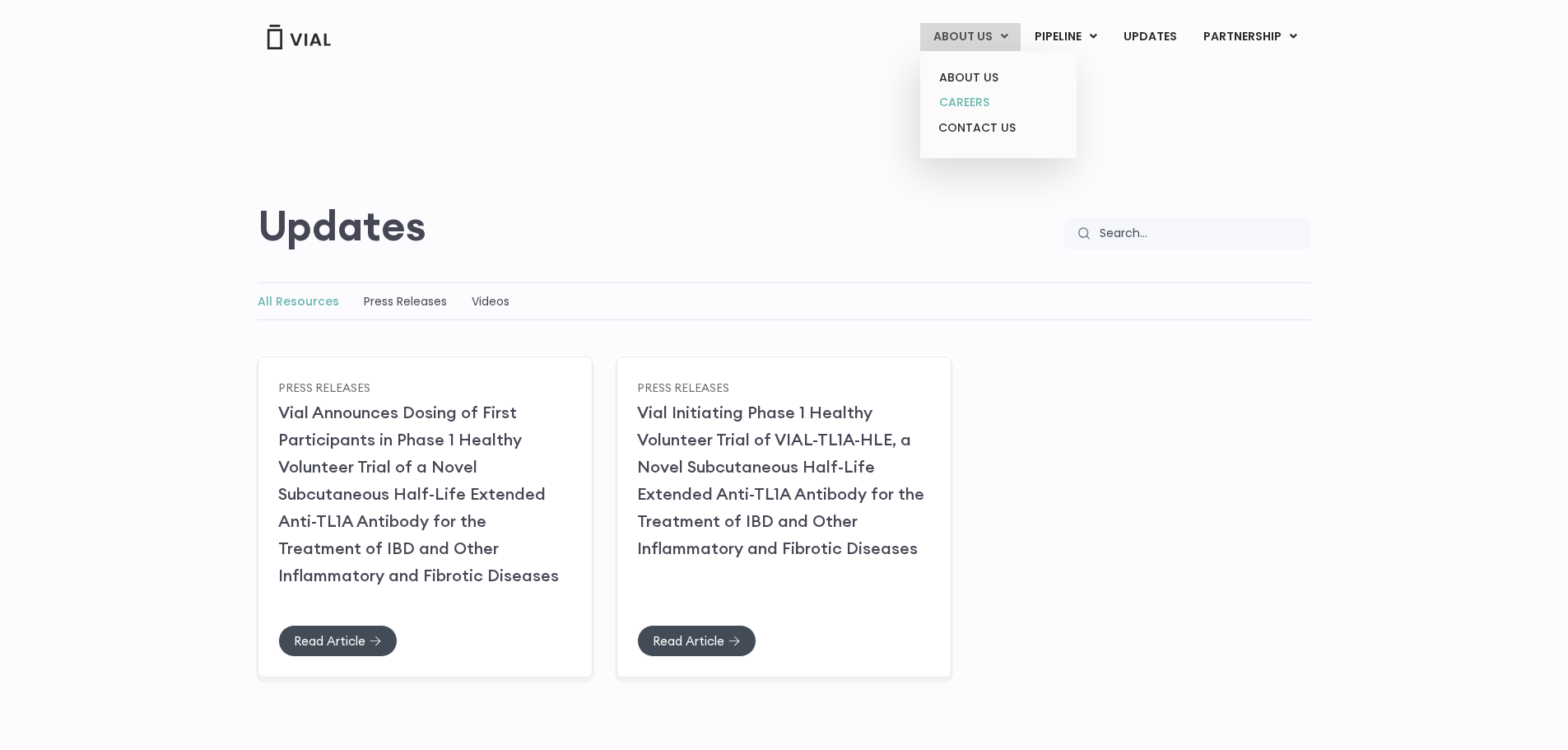
click at [967, 97] on link "CAREERS" at bounding box center [997, 102] width 144 height 25
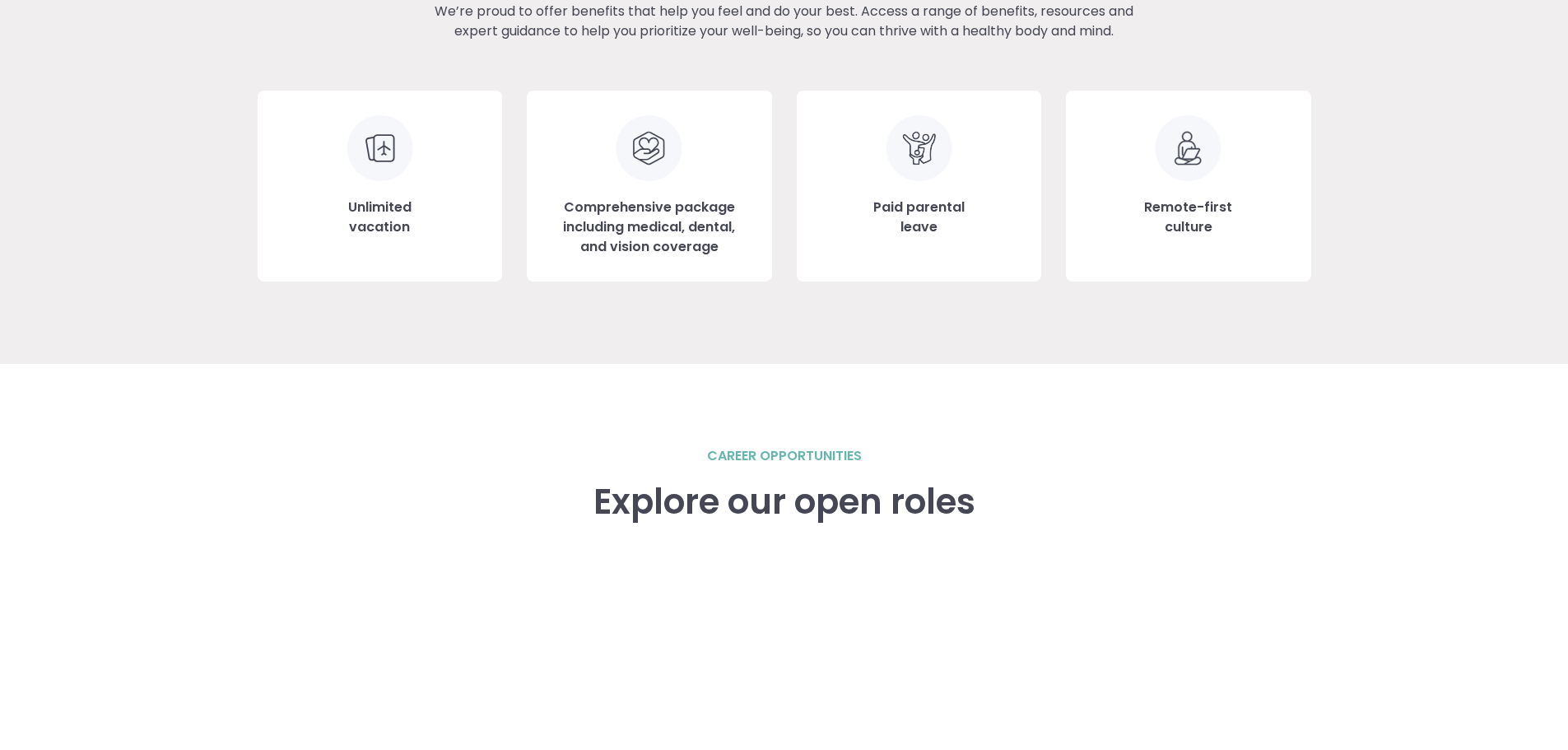
scroll to position [2059, 0]
